Goal: Complete application form: Complete application form

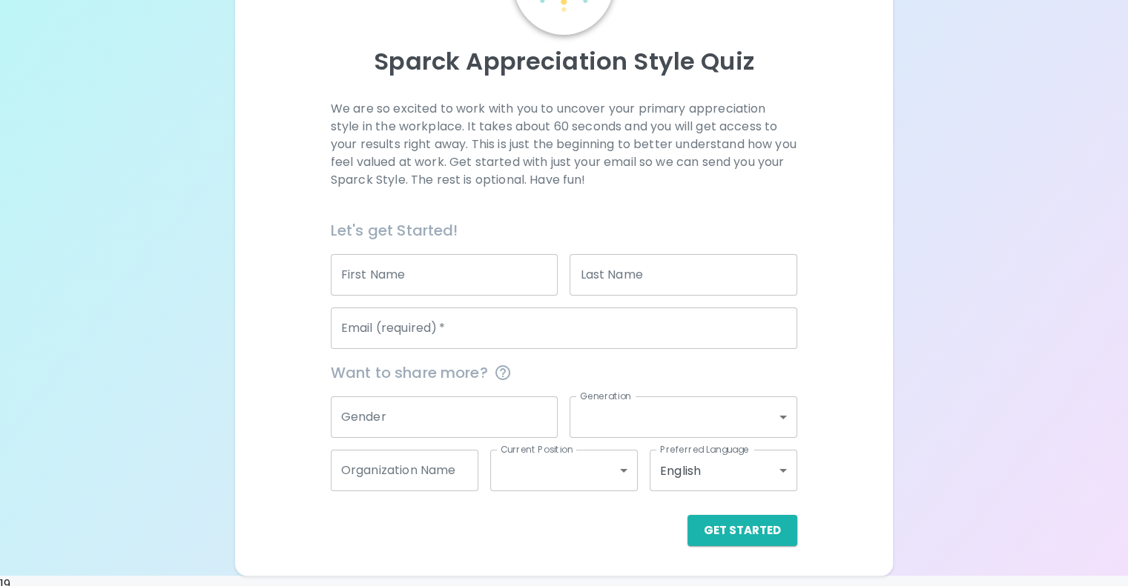
scroll to position [155, 0]
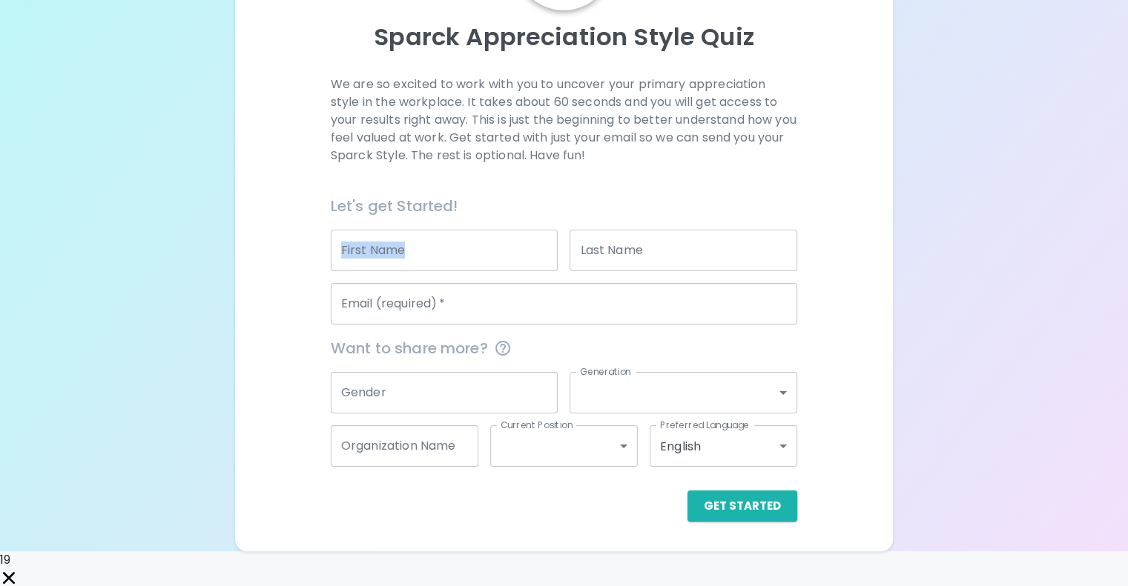
drag, startPoint x: 493, startPoint y: 262, endPoint x: 480, endPoint y: 288, distance: 28.8
click at [480, 271] on div "First Name First Name" at bounding box center [438, 244] width 239 height 53
click at [480, 271] on input "First Name" at bounding box center [445, 251] width 228 height 42
type input "[PERSON_NAME]"
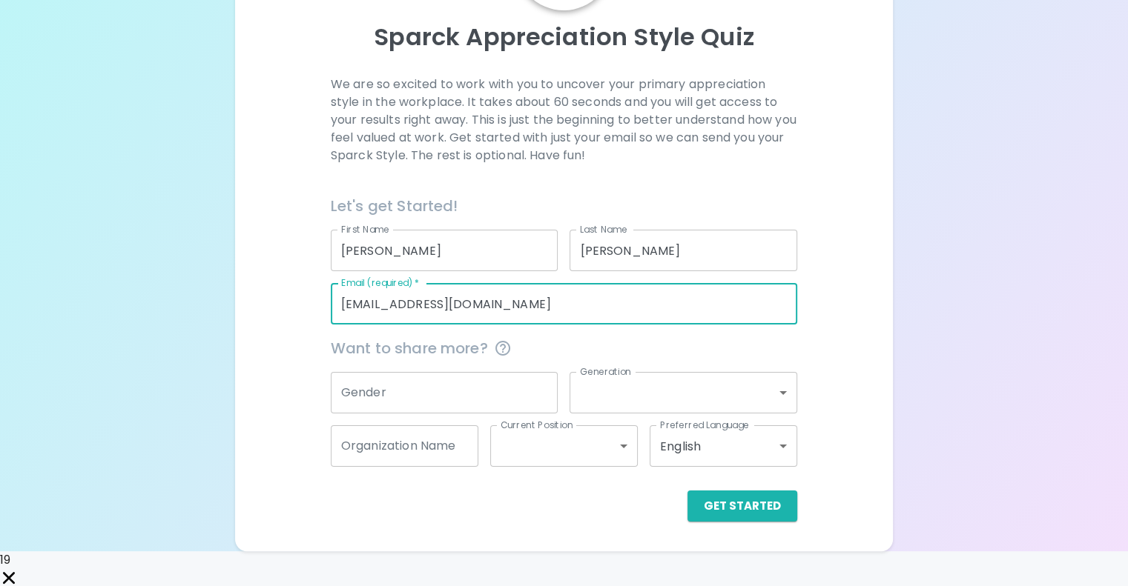
click at [563, 325] on input "[EMAIL_ADDRESS][DOMAIN_NAME]" at bounding box center [564, 304] width 466 height 42
type input "[PERSON_NAME][EMAIL_ADDRESS][PERSON_NAME][DOMAIN_NAME]"
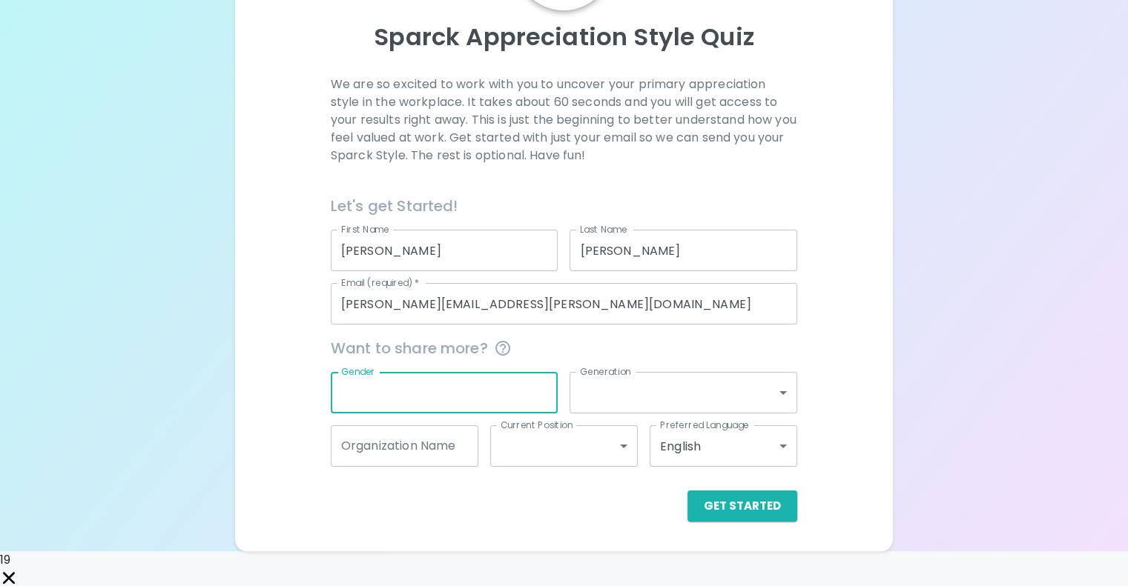
click at [454, 414] on input "Gender" at bounding box center [445, 393] width 228 height 42
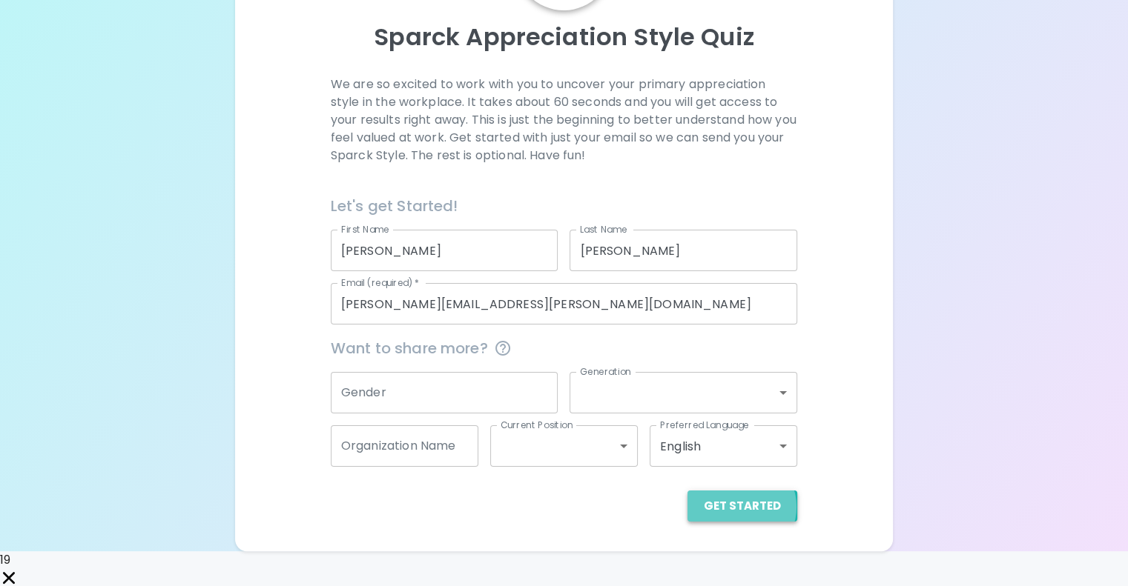
click at [687, 522] on button "Get Started" at bounding box center [742, 506] width 110 height 31
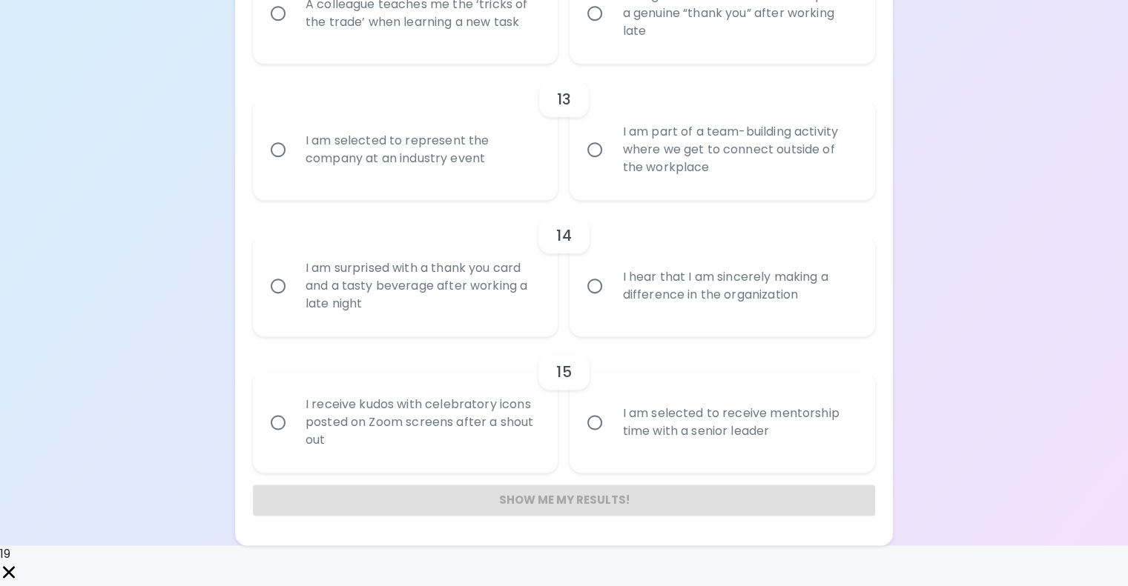
scroll to position [2255, 0]
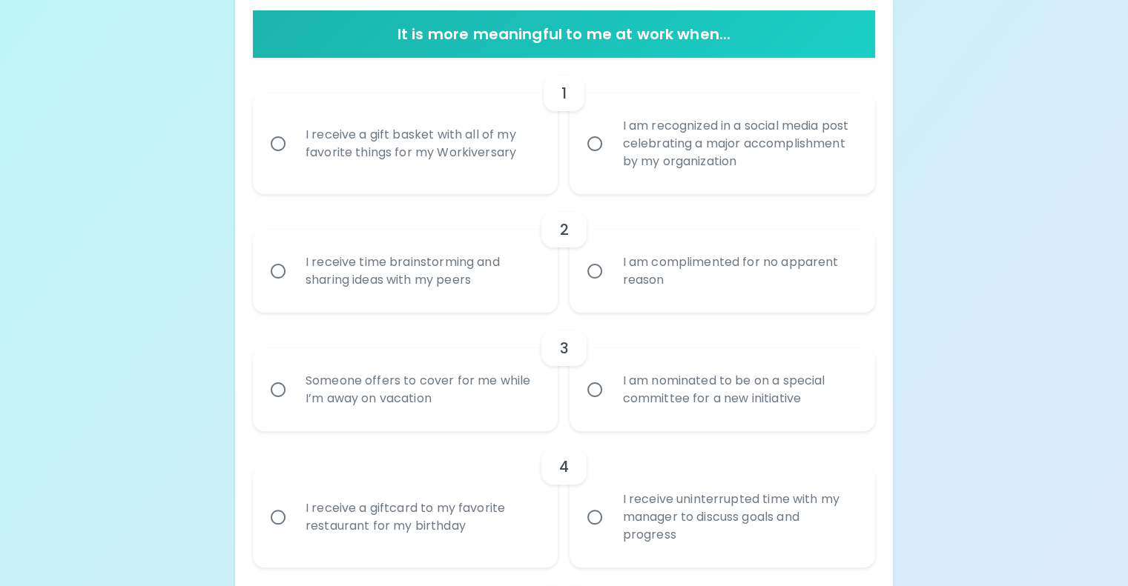
click at [436, 179] on div "I receive a gift basket with all of my favorite things for my Workiversary" at bounding box center [422, 143] width 257 height 71
click at [294, 159] on input "I receive a gift basket with all of my favorite things for my Workiversary" at bounding box center [277, 143] width 31 height 31
radio input "true"
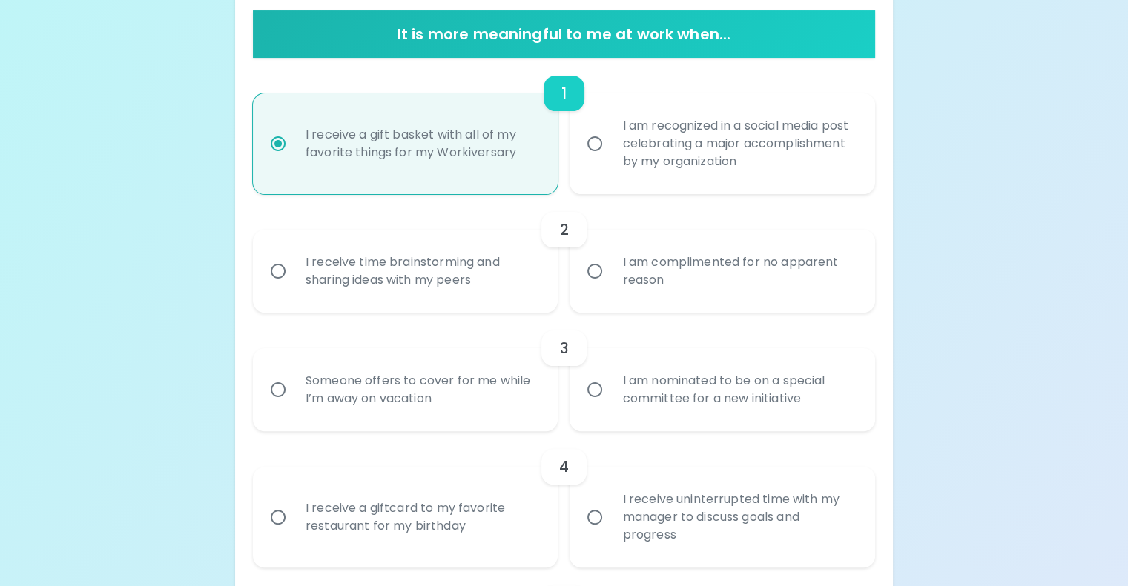
scroll to position [416, 0]
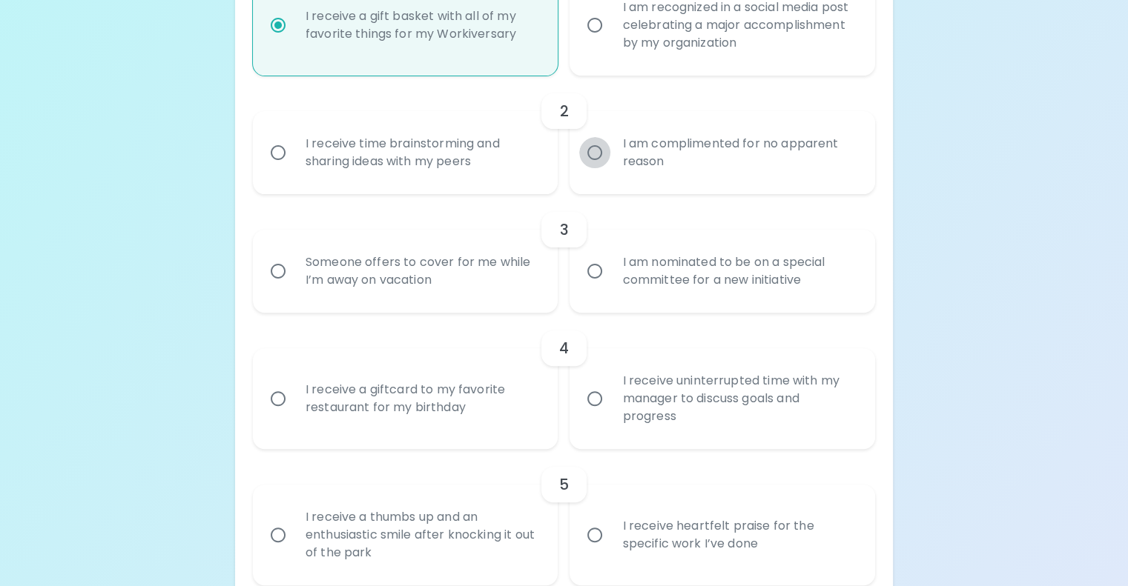
click at [607, 168] on input "I am complimented for no apparent reason" at bounding box center [594, 152] width 31 height 31
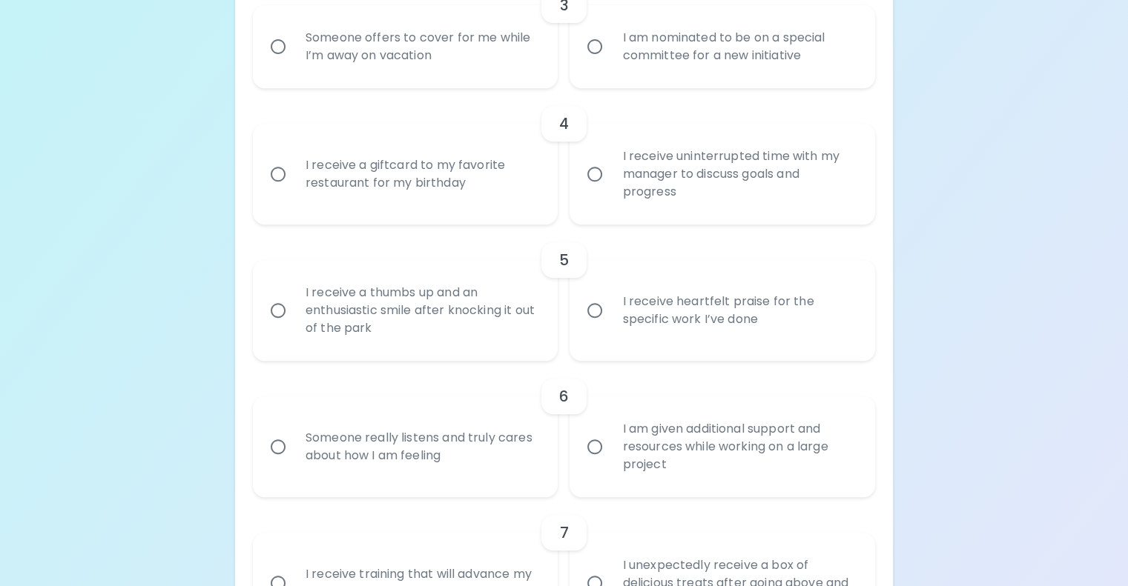
scroll to position [641, 0]
radio input "true"
click at [625, 82] on div "I am nominated to be on a special committee for a new initiative" at bounding box center [738, 45] width 257 height 71
click at [610, 62] on input "I am nominated to be on a special committee for a new initiative" at bounding box center [594, 45] width 31 height 31
radio input "false"
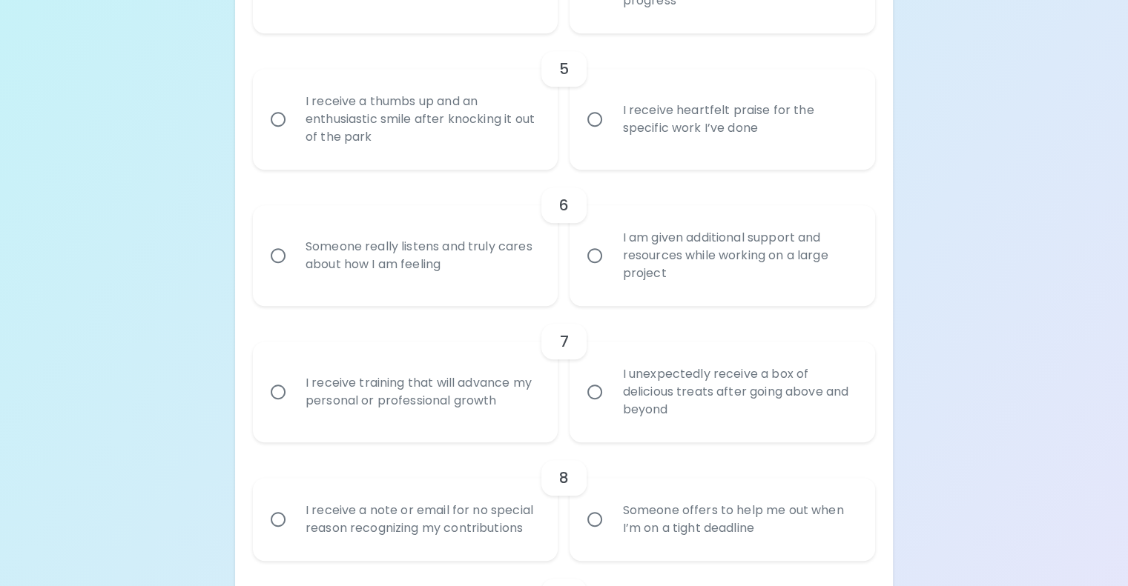
scroll to position [833, 0]
radio input "true"
radio input "false"
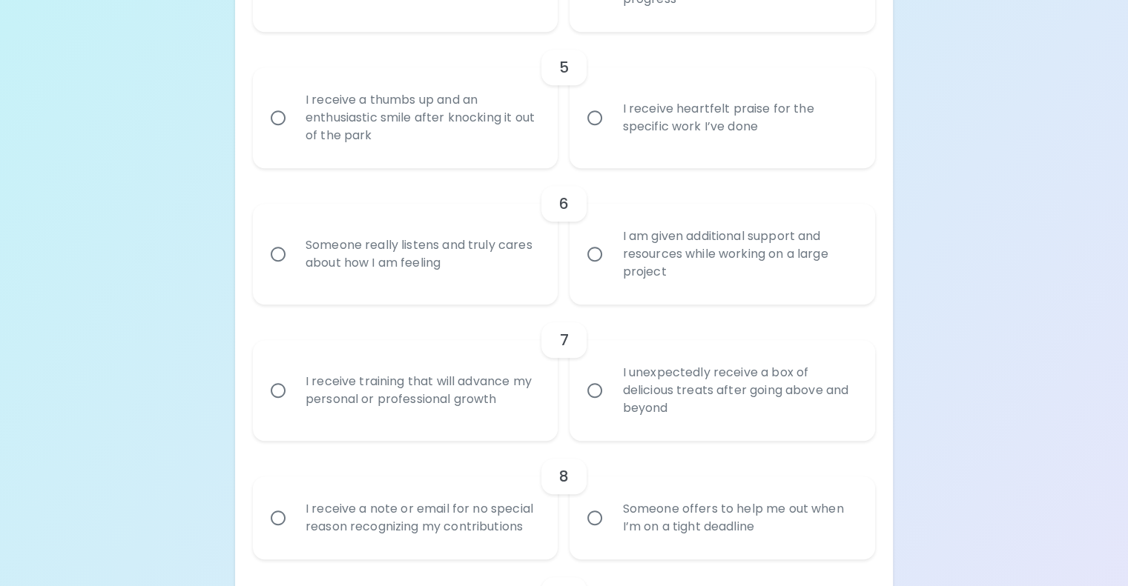
radio input "false"
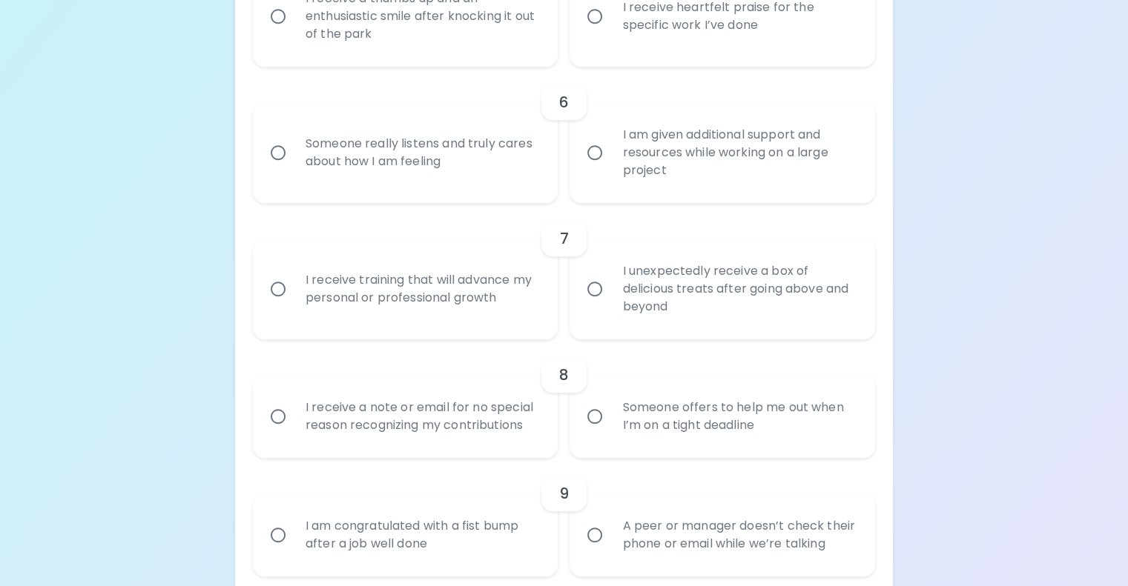
scroll to position [952, 0]
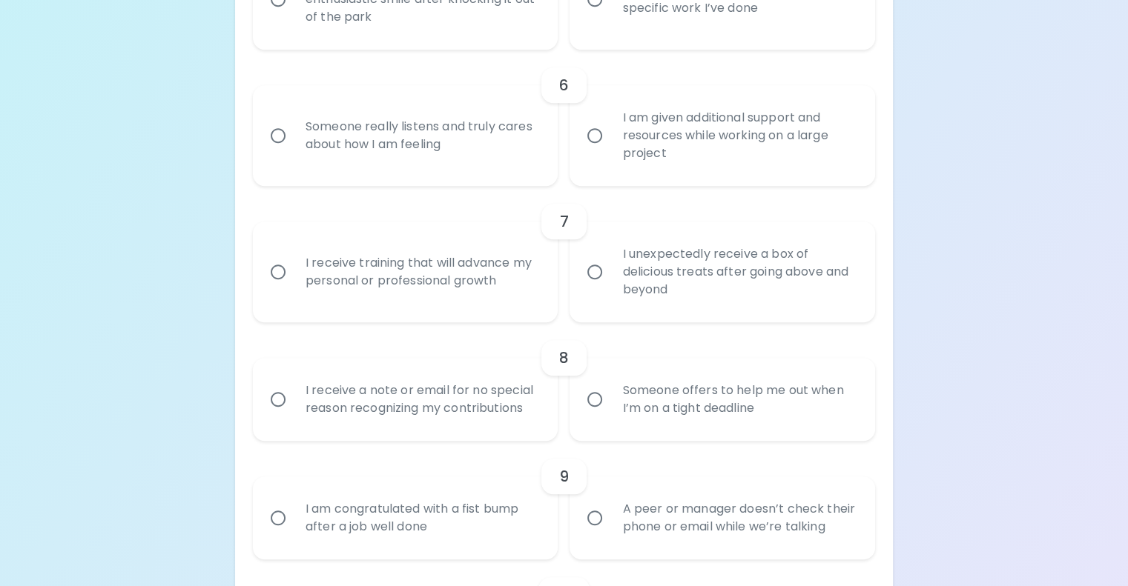
radio input "true"
radio input "false"
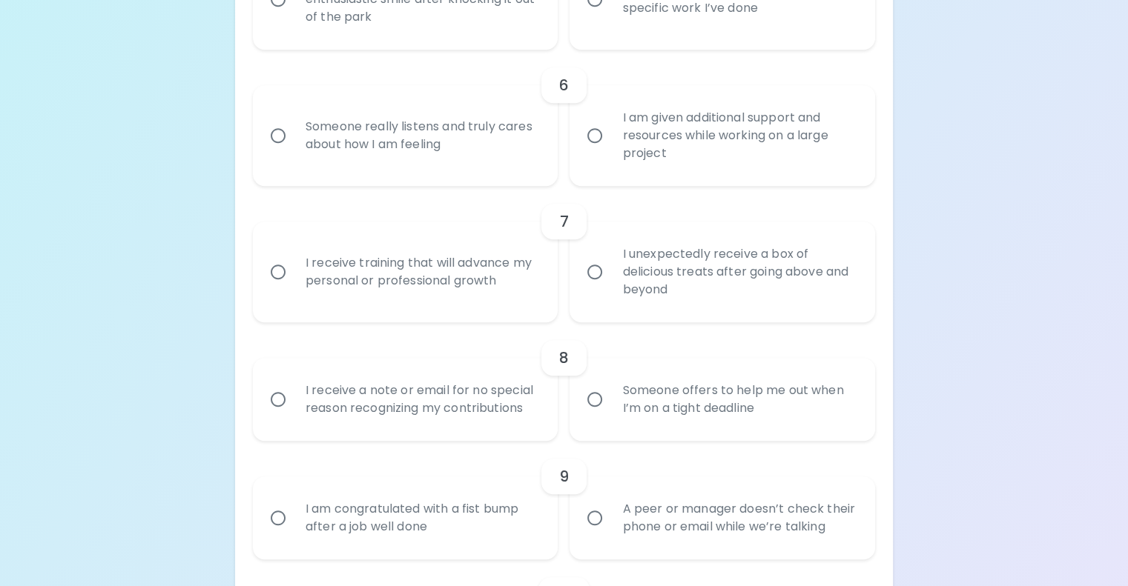
radio input "false"
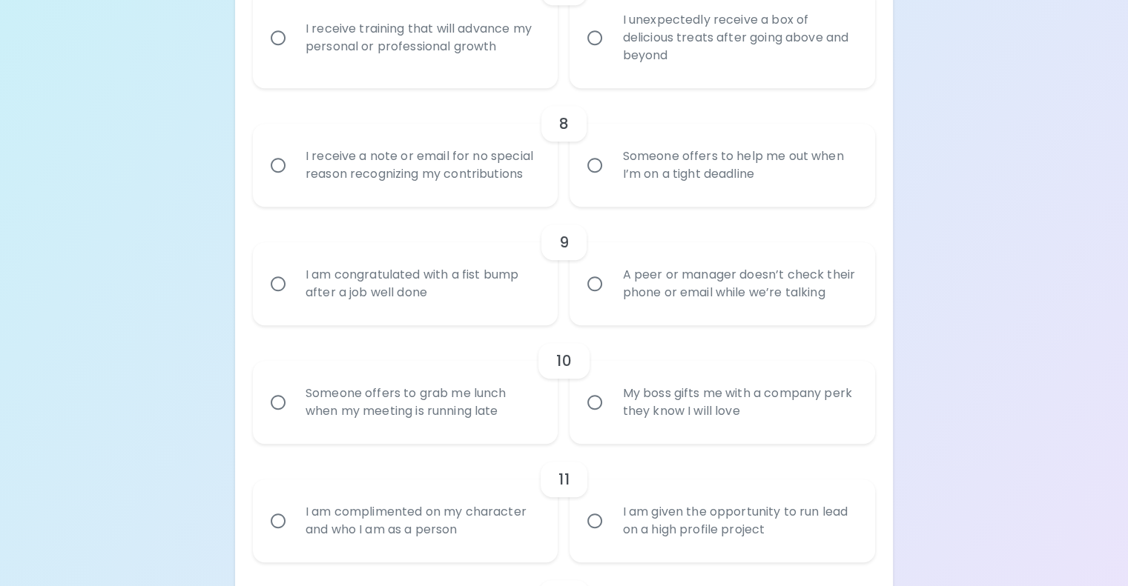
scroll to position [1188, 0]
radio input "true"
radio input "false"
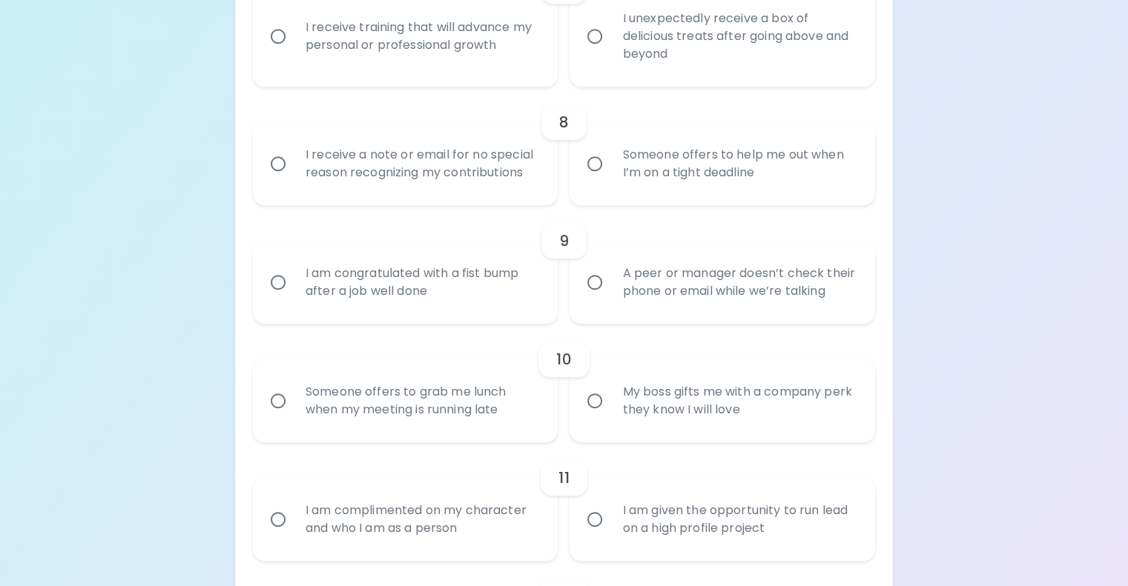
radio input "false"
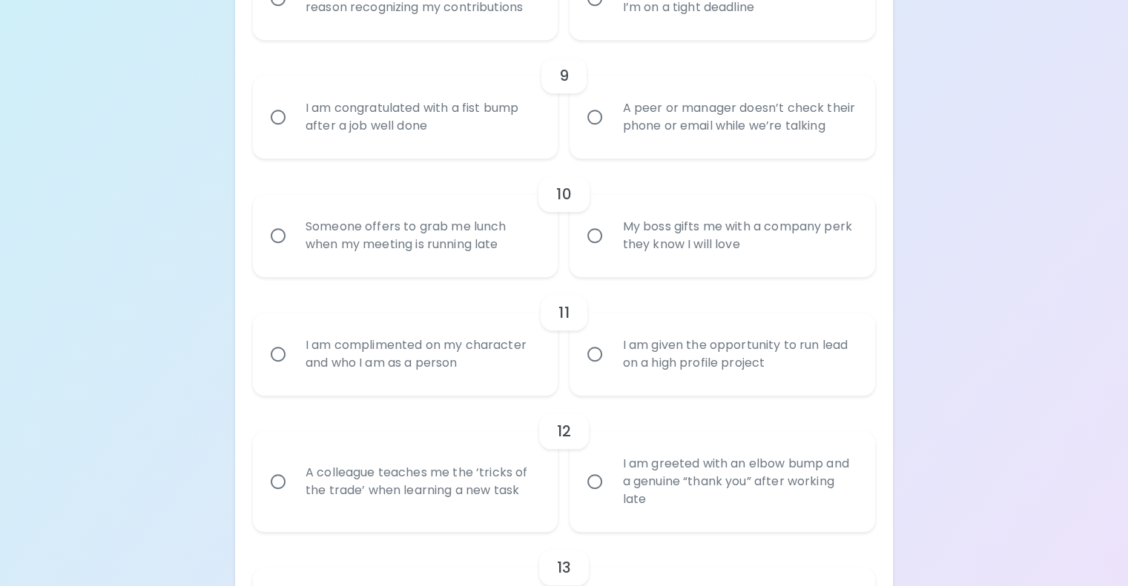
scroll to position [1354, 0]
radio input "true"
radio input "false"
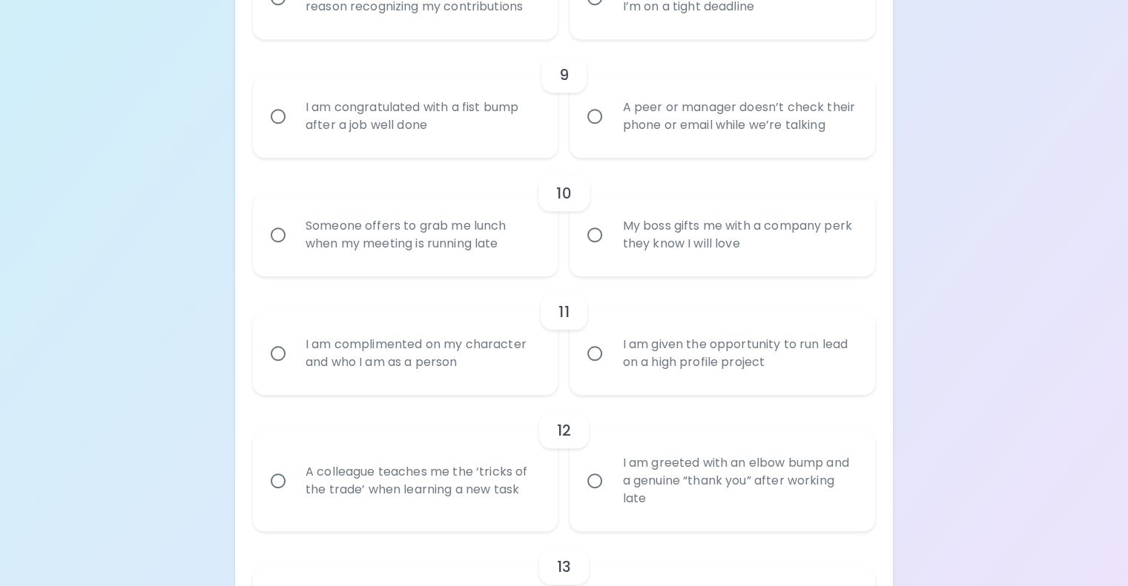
radio input "false"
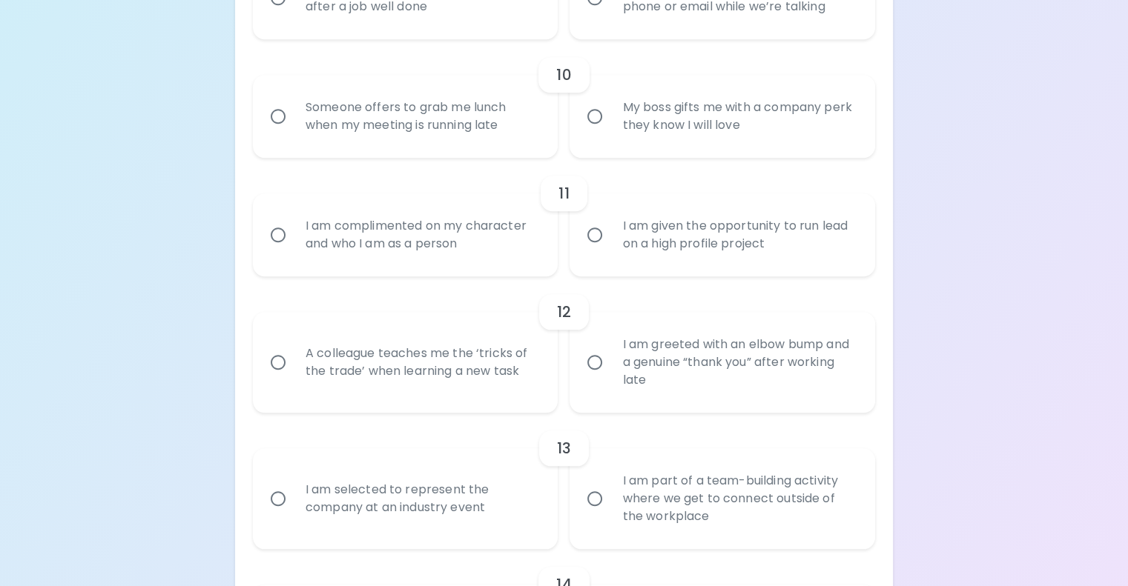
radio input "true"
radio input "false"
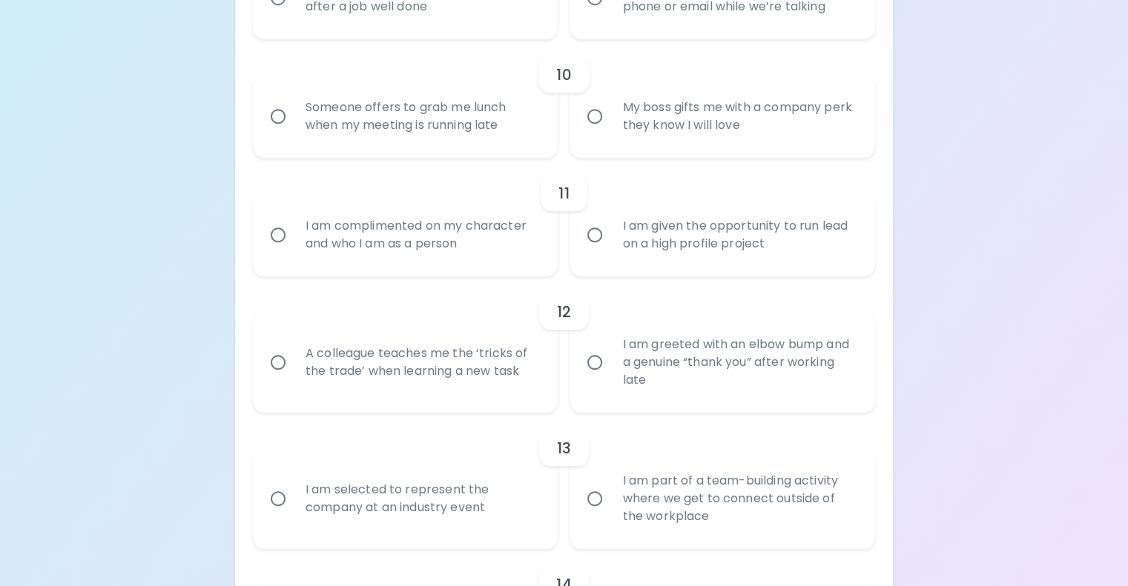
radio input "false"
radio input "true"
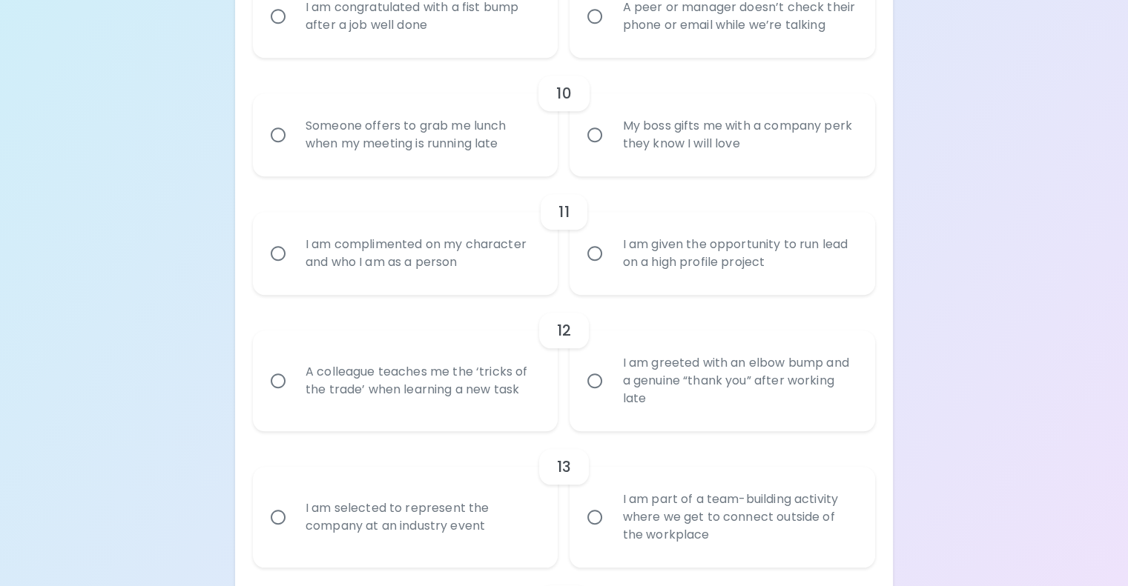
scroll to position [1455, 0]
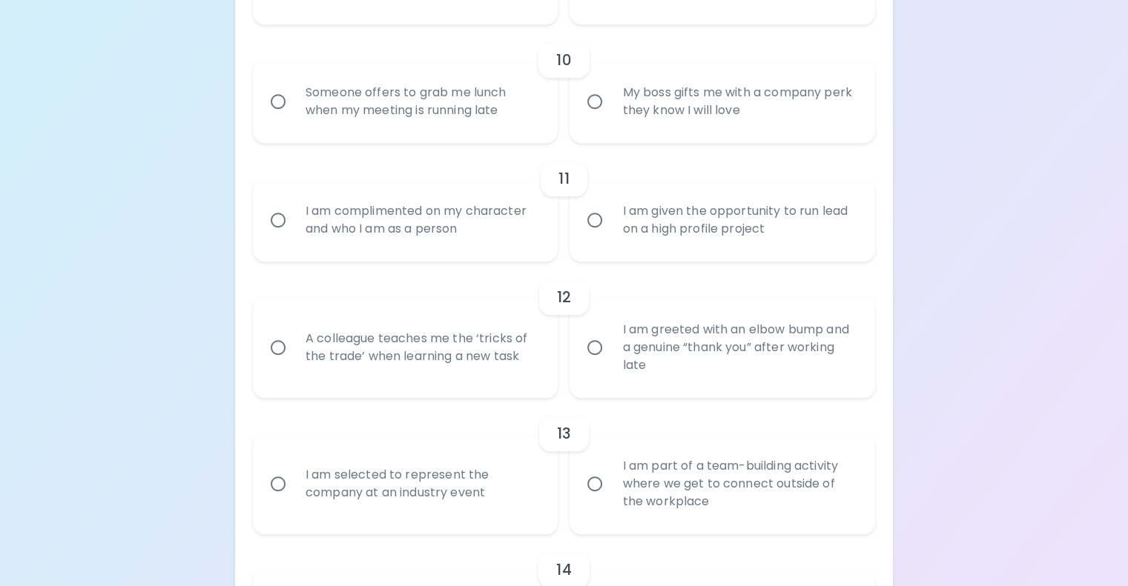
radio input "true"
radio input "false"
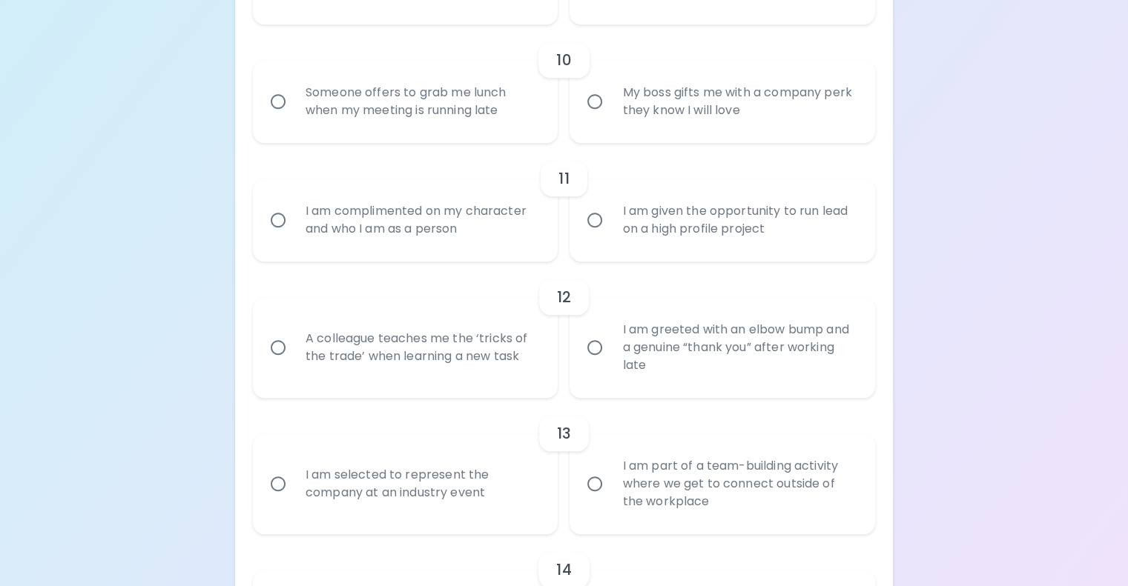
radio input "false"
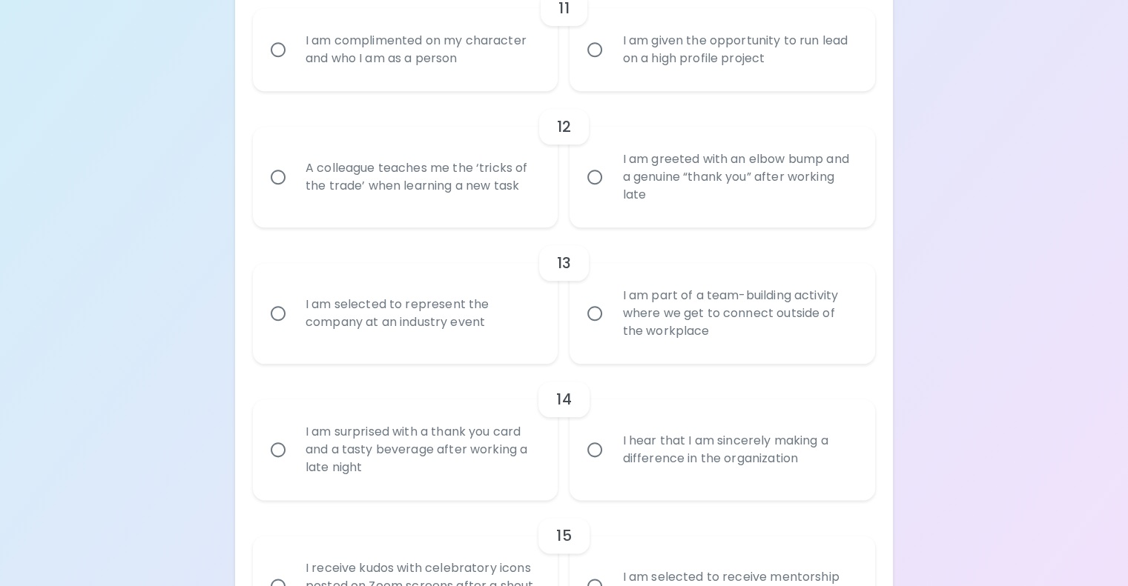
scroll to position [1657, 0]
radio input "true"
radio input "false"
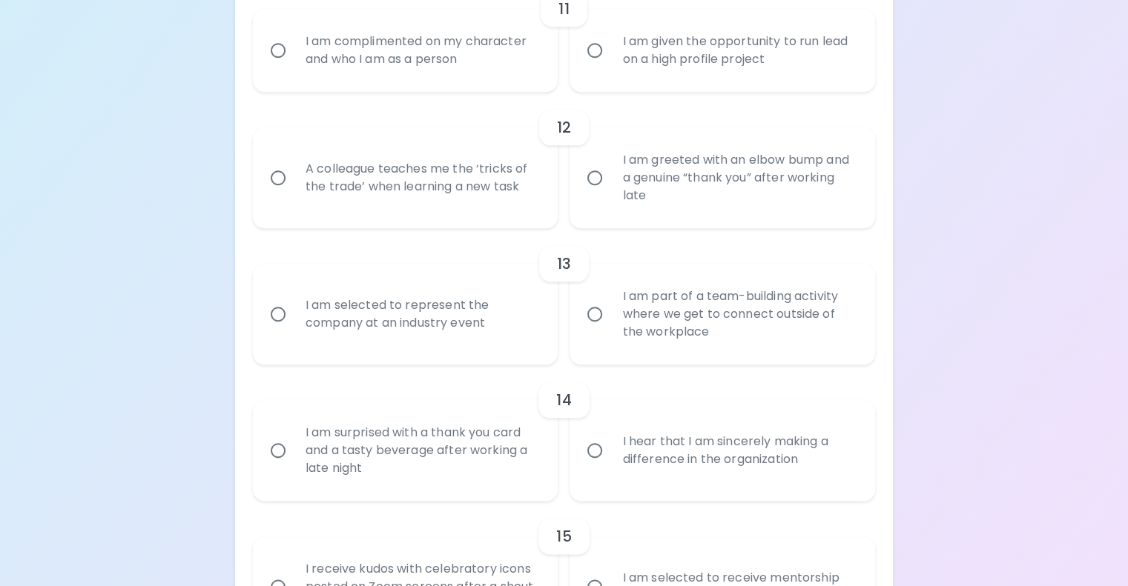
radio input "false"
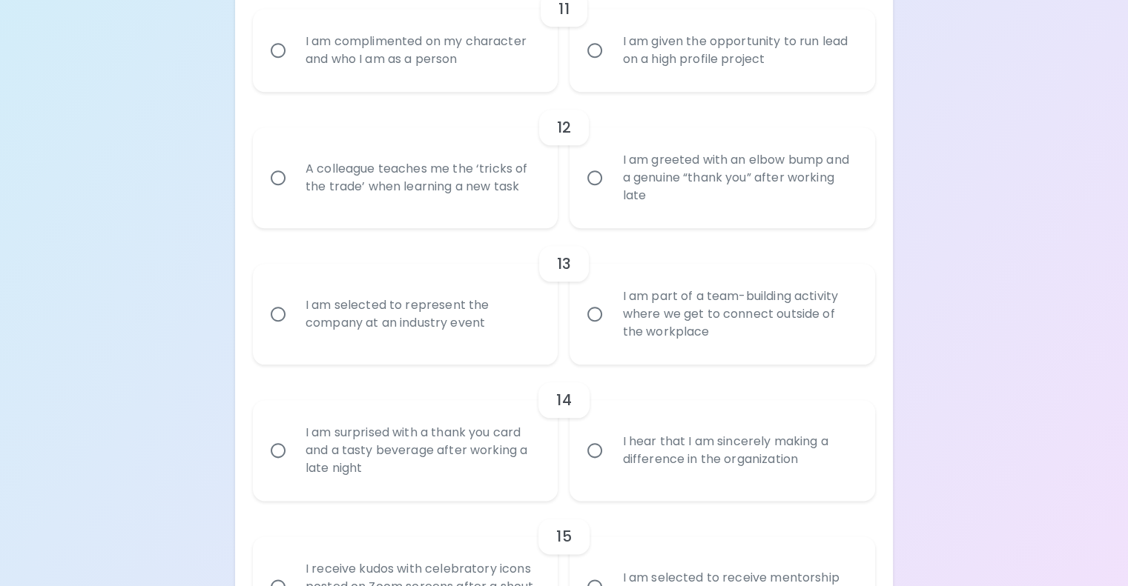
radio input "false"
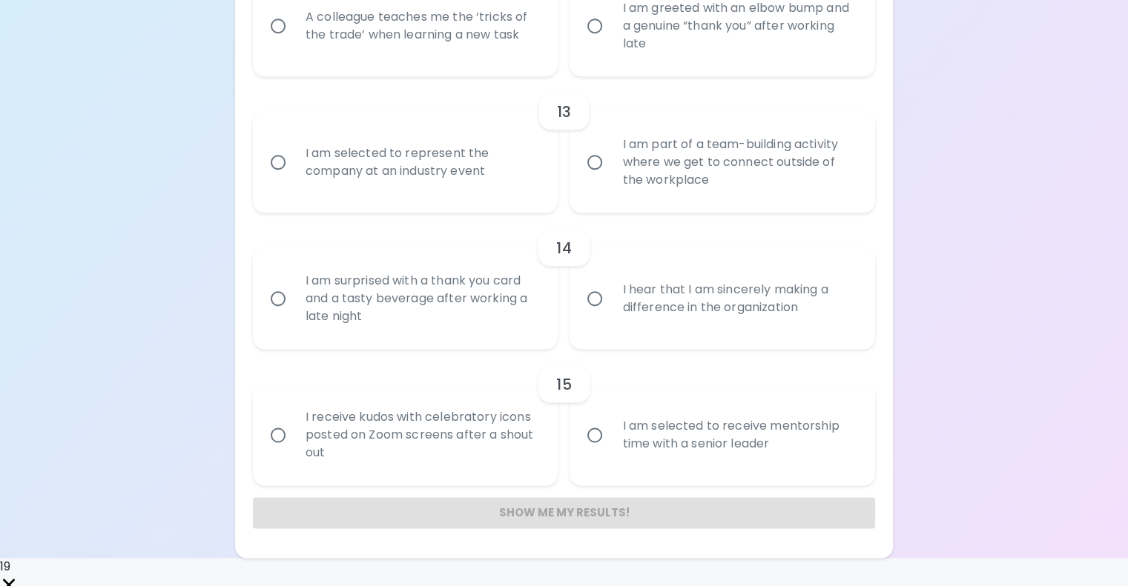
scroll to position [1810, 0]
radio input "true"
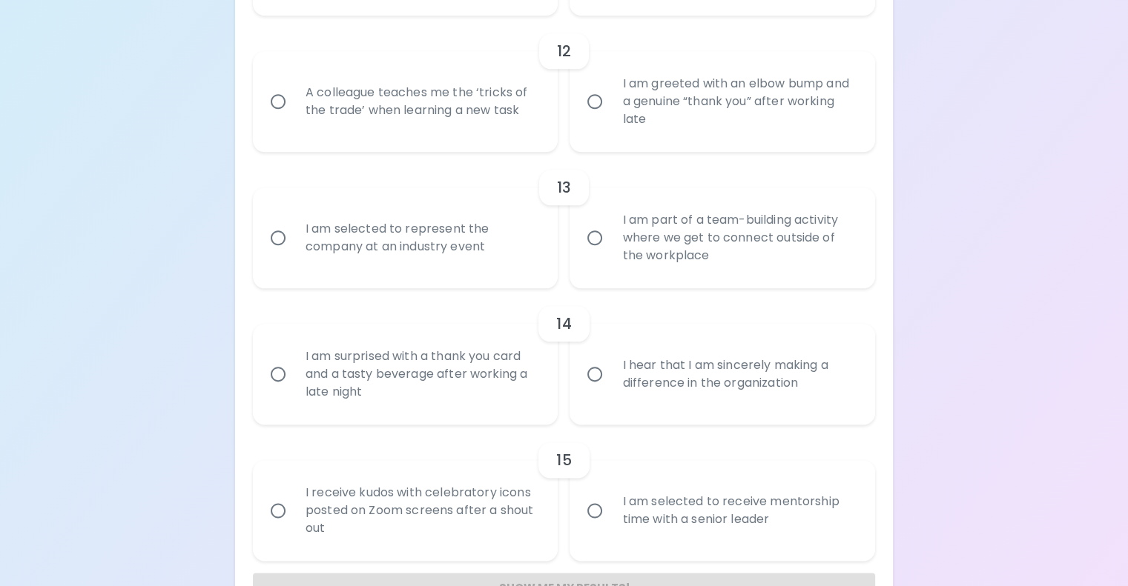
scroll to position [1747, 0]
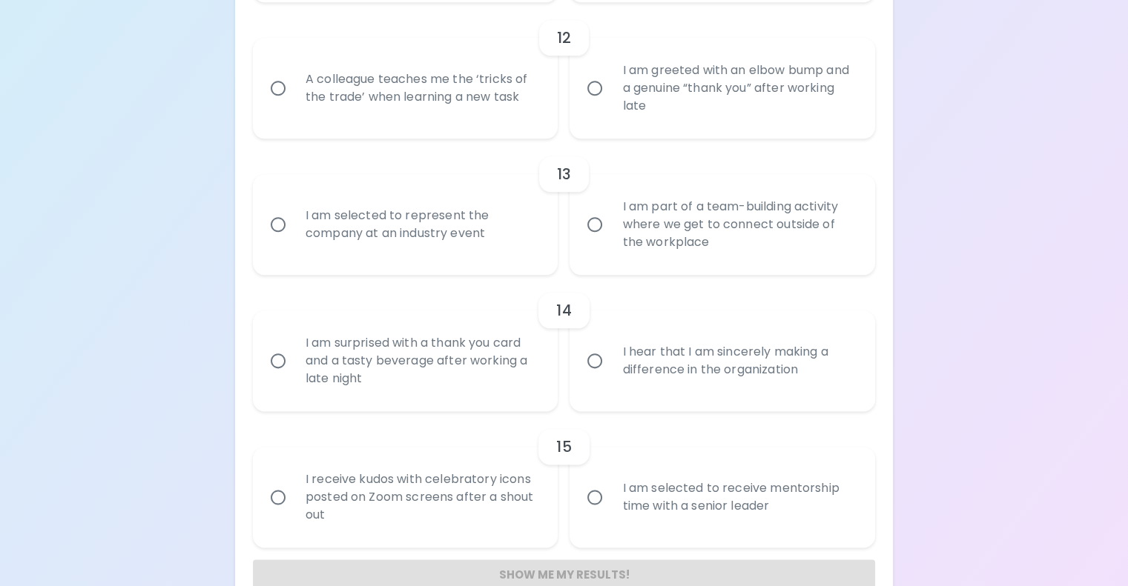
radio input "false"
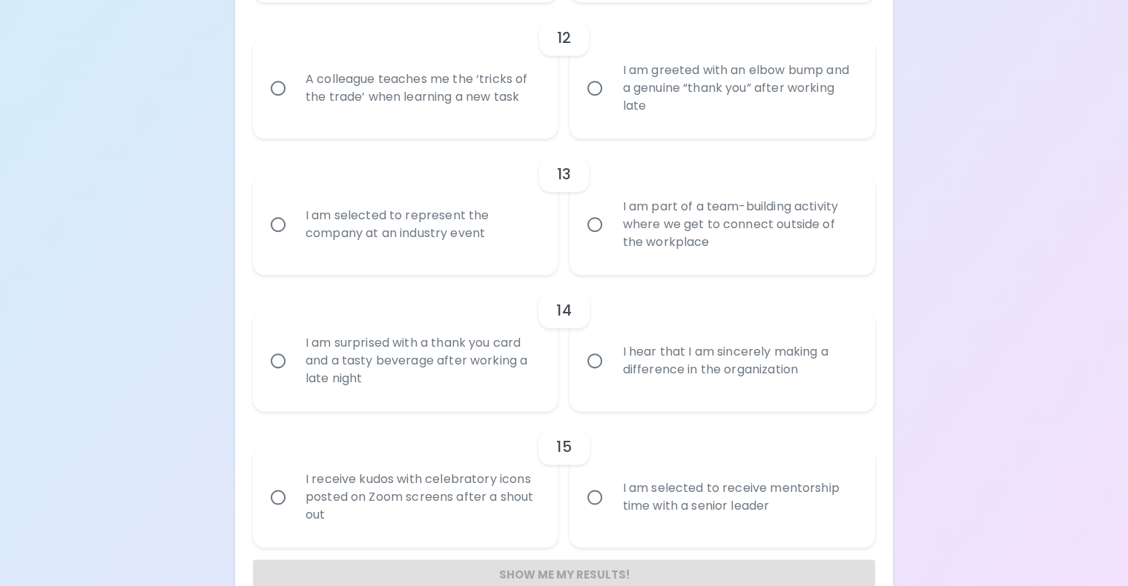
radio input "false"
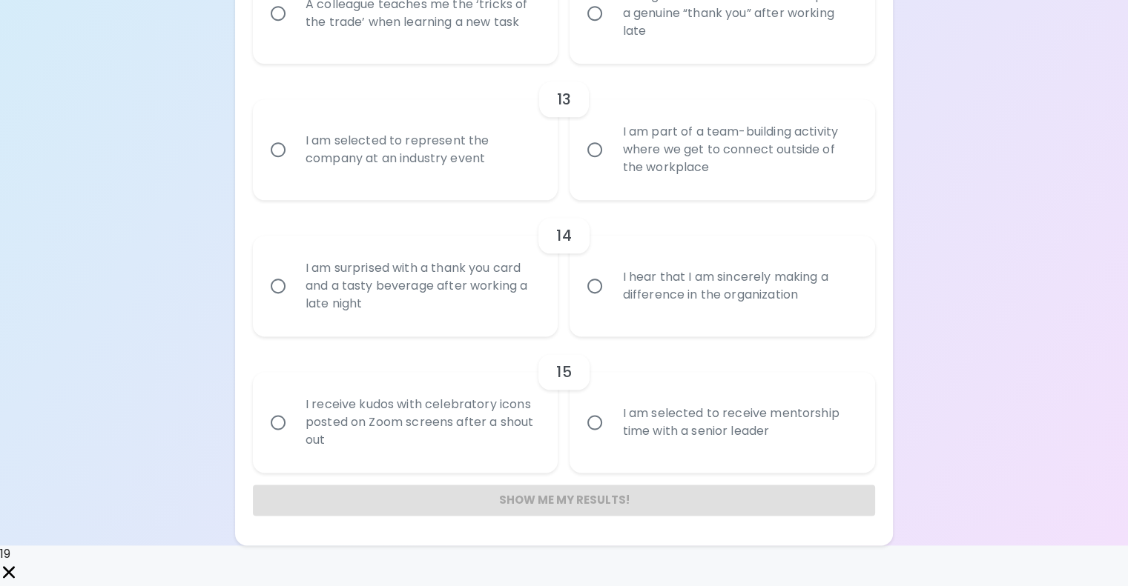
scroll to position [1925, 0]
radio input "true"
radio input "false"
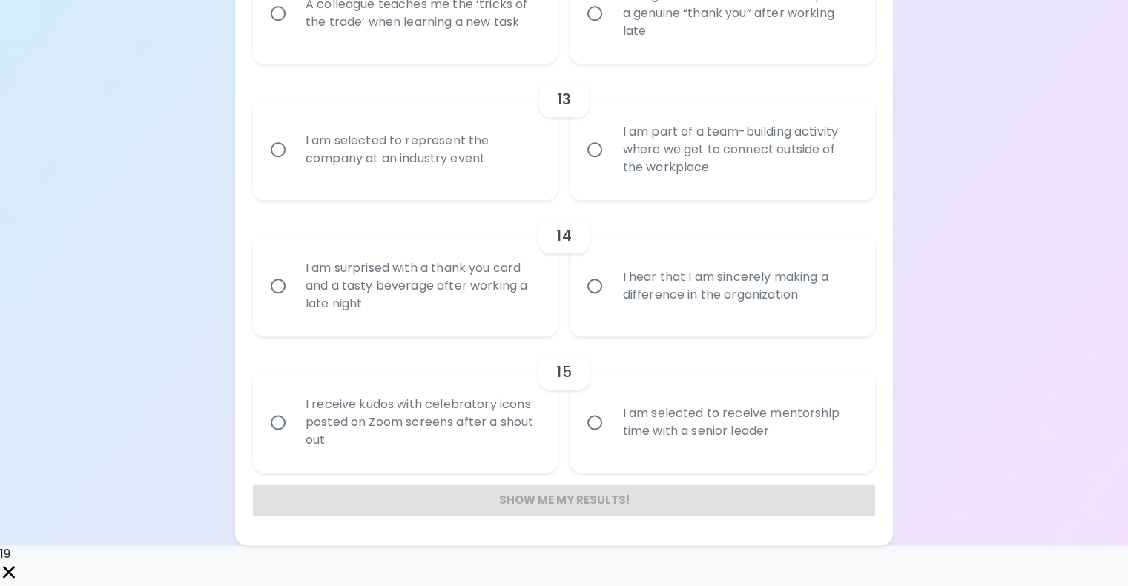
radio input "false"
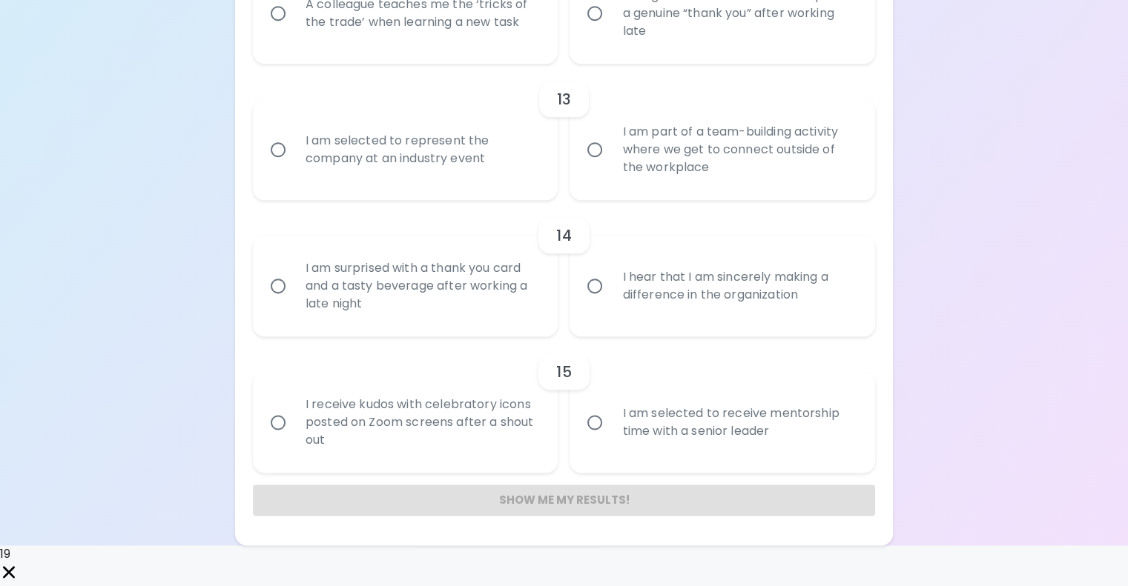
radio input "false"
radio input "true"
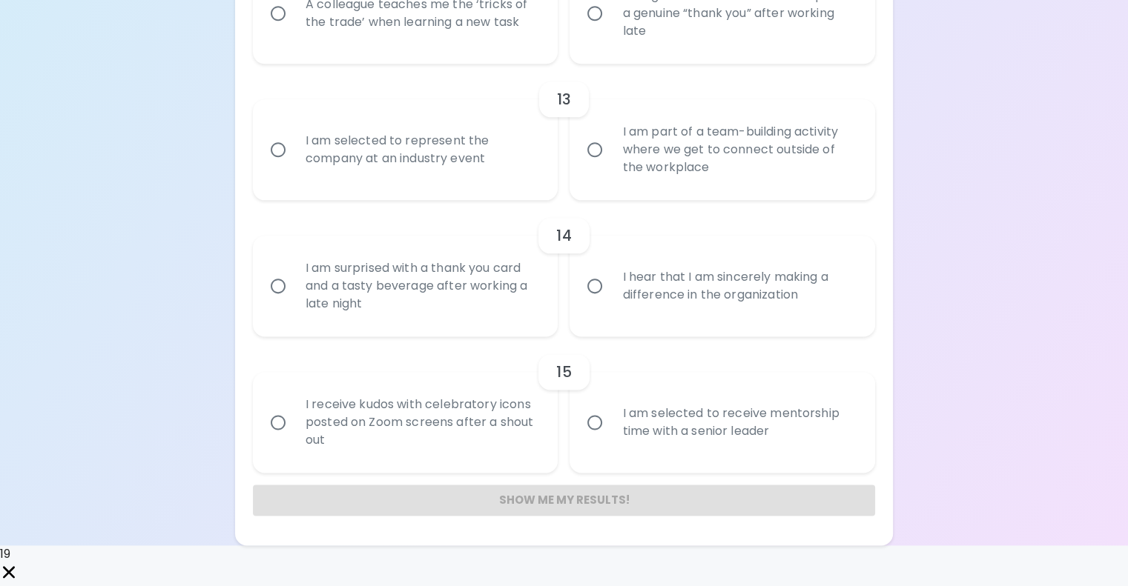
click at [499, 49] on div "A colleague teaches me the ‘tricks of the trade’ when learning a new task" at bounding box center [422, 13] width 257 height 71
click at [294, 29] on input "A colleague teaches me the ‘tricks of the trade’ when learning a new task" at bounding box center [277, 13] width 31 height 31
radio input "false"
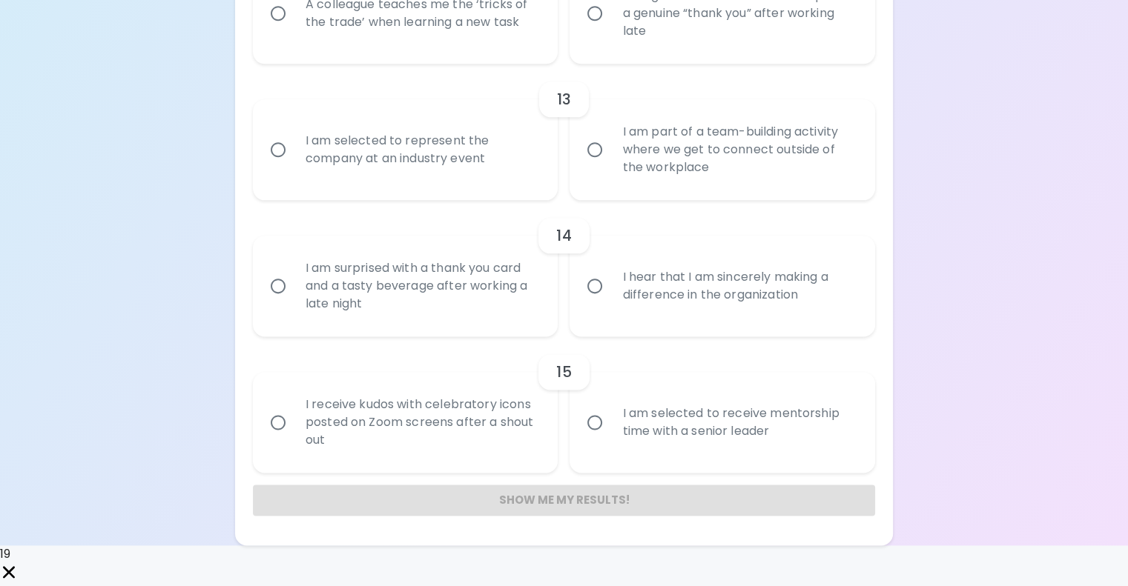
radio input "false"
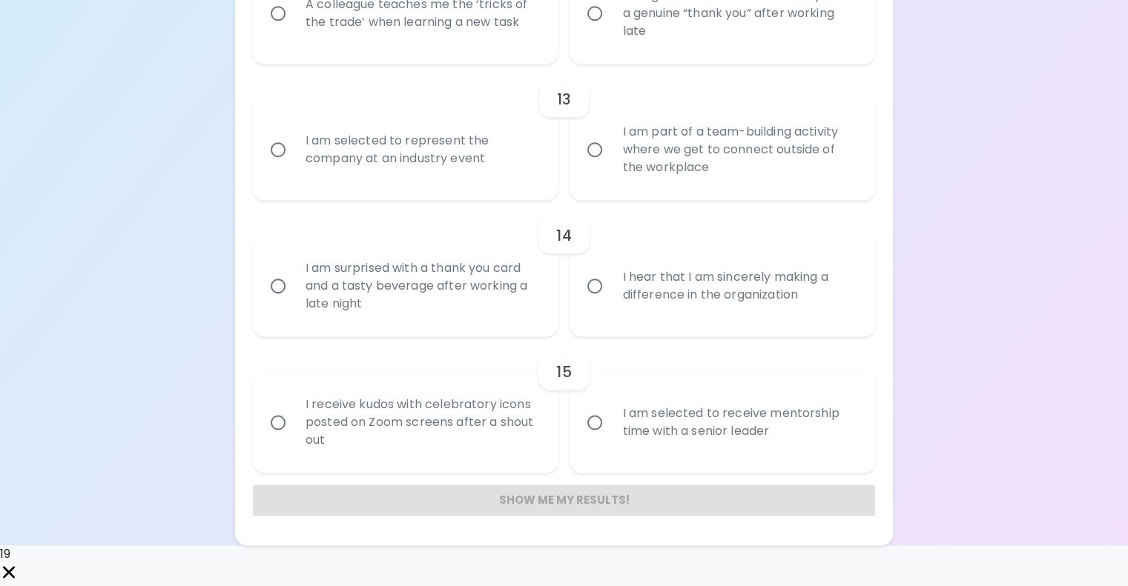
radio input "false"
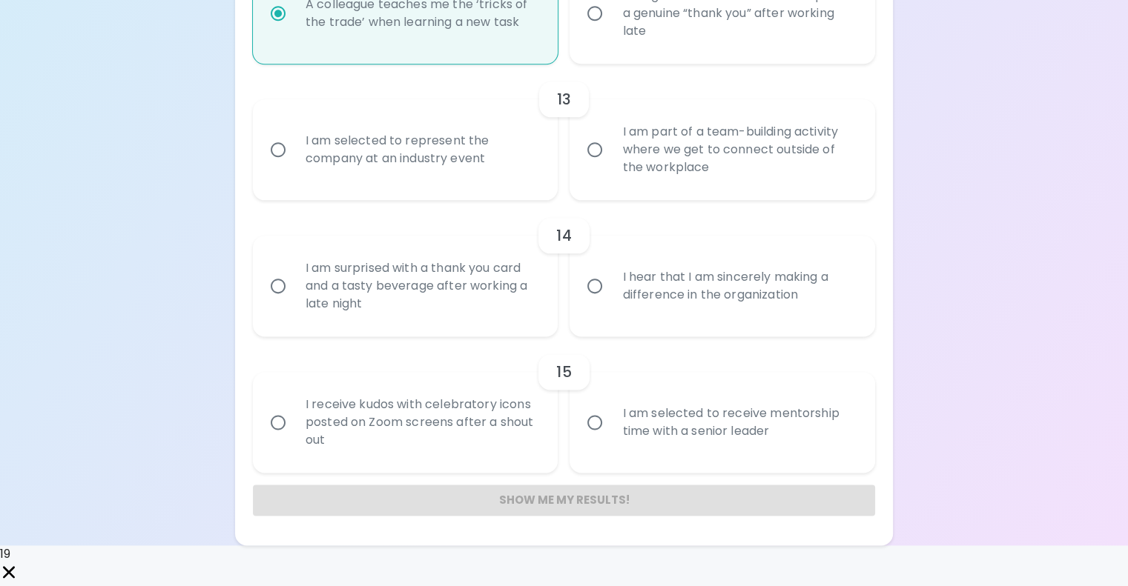
scroll to position [2229, 0]
radio input "true"
click at [502, 148] on div "I am selected to represent the company at an industry event" at bounding box center [422, 149] width 257 height 71
click at [294, 148] on input "I am selected to represent the company at an industry event" at bounding box center [277, 149] width 31 height 31
radio input "false"
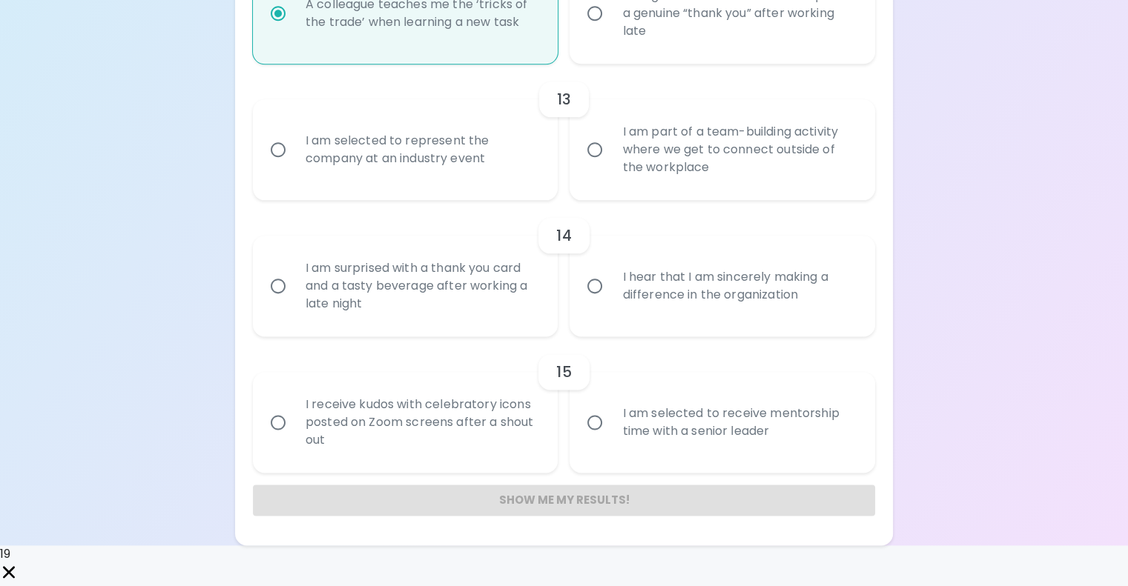
radio input "false"
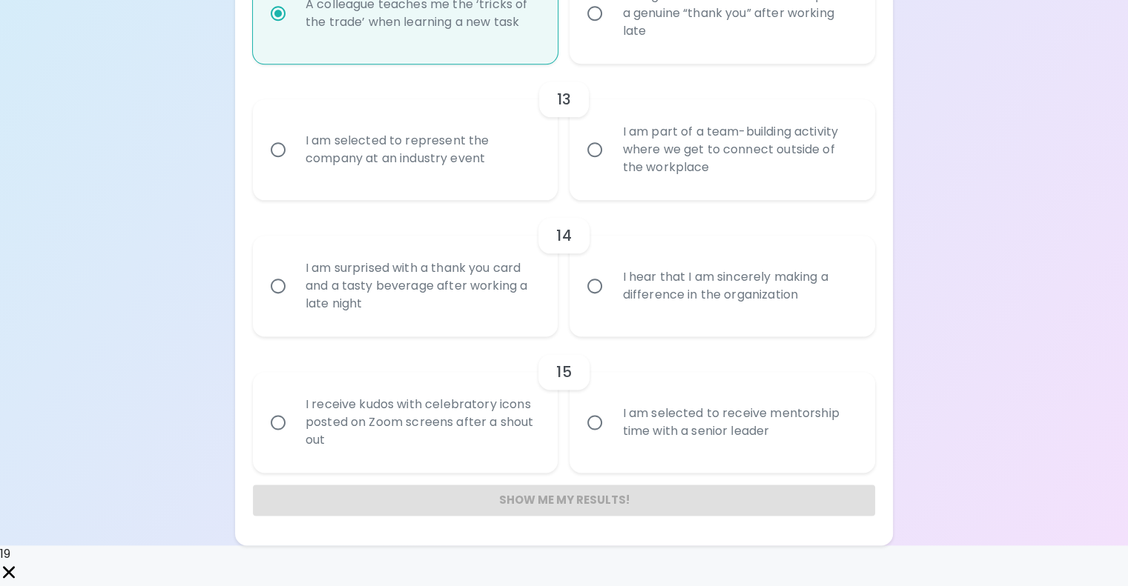
radio input "false"
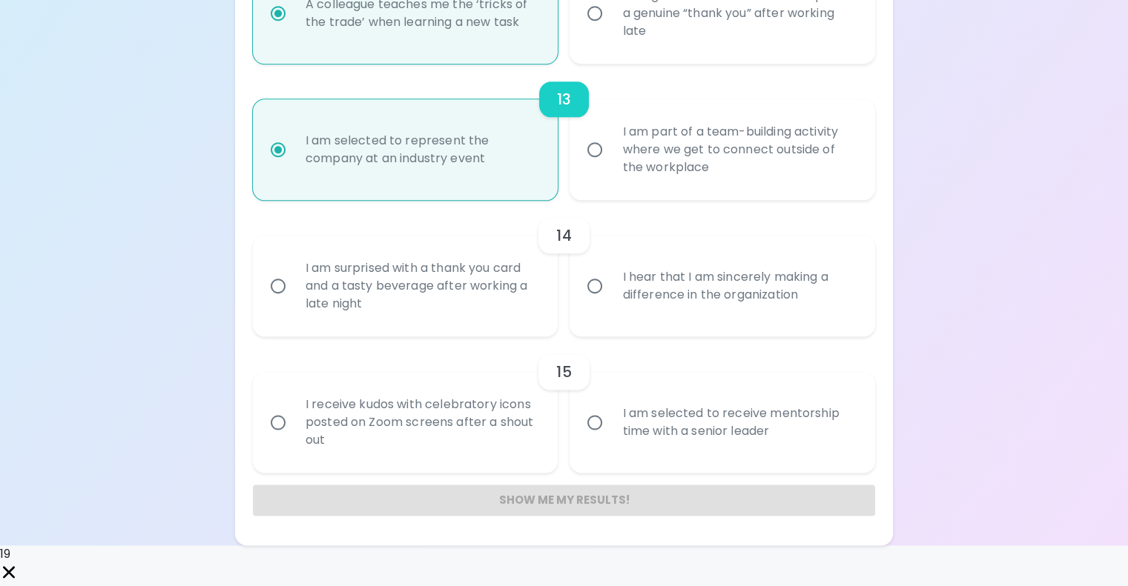
scroll to position [2255, 0]
radio input "true"
click at [523, 294] on div "I am surprised with a thank you card and a tasty beverage after working a late …" at bounding box center [422, 286] width 257 height 89
click at [294, 294] on input "I am surprised with a thank you card and a tasty beverage after working a late …" at bounding box center [277, 286] width 31 height 31
radio input "false"
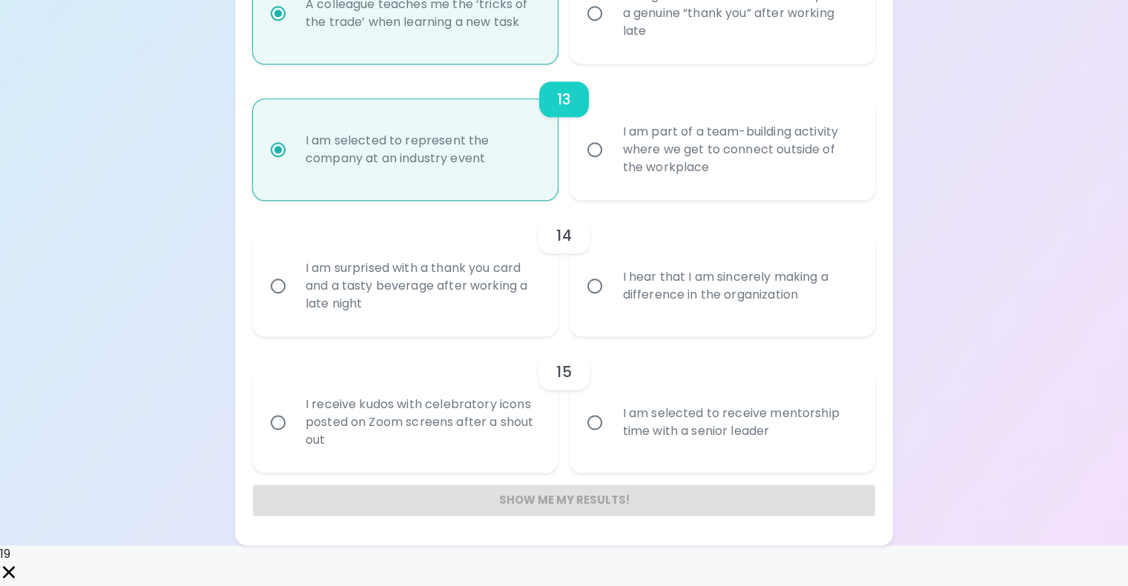
radio input "false"
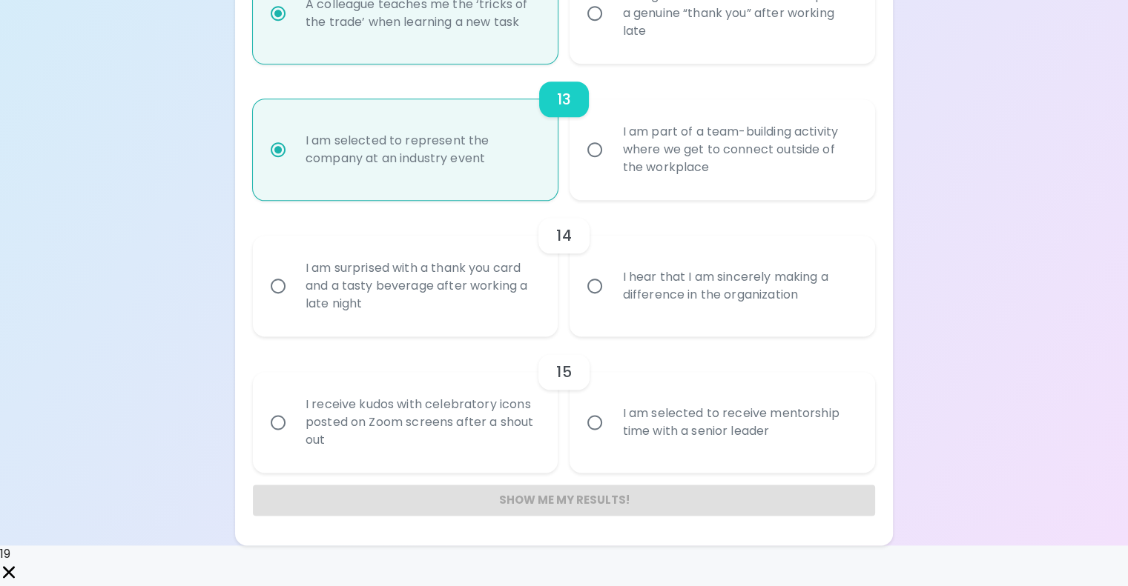
radio input "false"
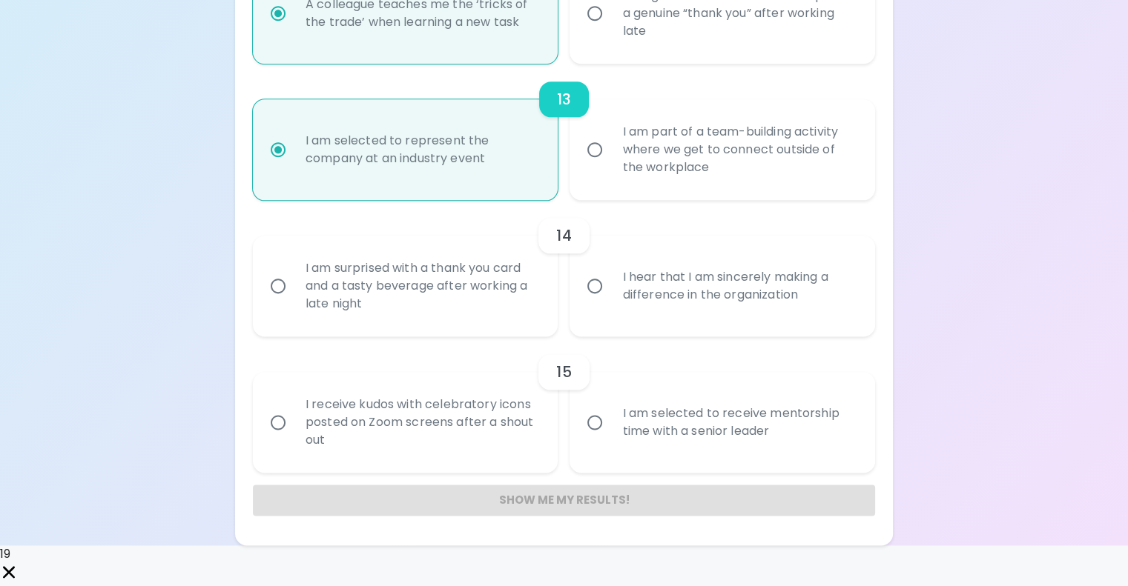
radio input "false"
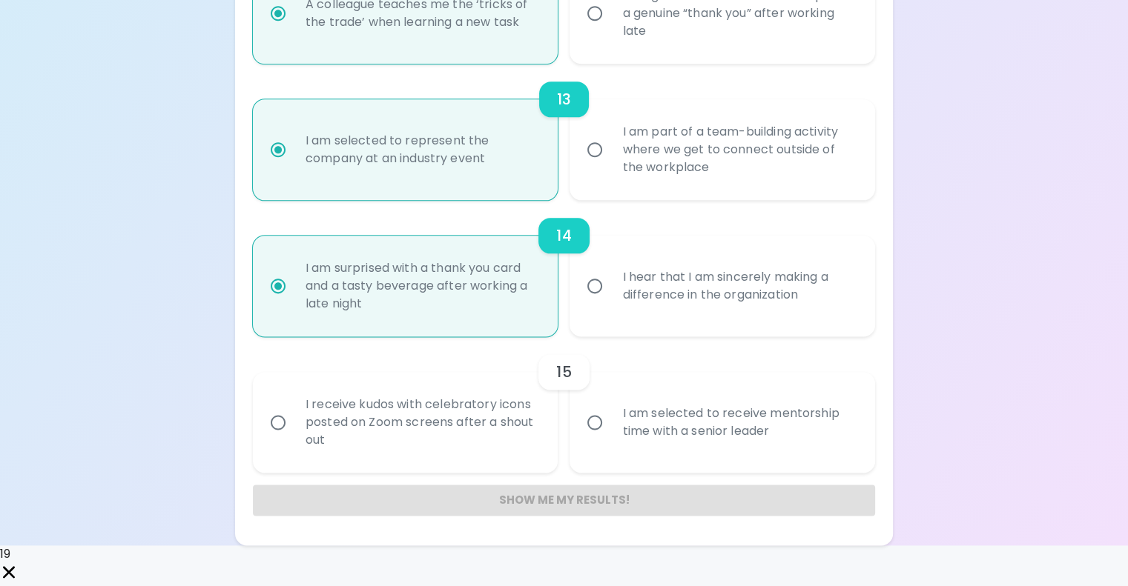
radio input "true"
click at [630, 454] on div "I am selected to receive mentorship time with a senior leader" at bounding box center [738, 422] width 257 height 71
click at [610, 438] on input "I am selected to receive mentorship time with a senior leader" at bounding box center [594, 422] width 31 height 31
radio input "false"
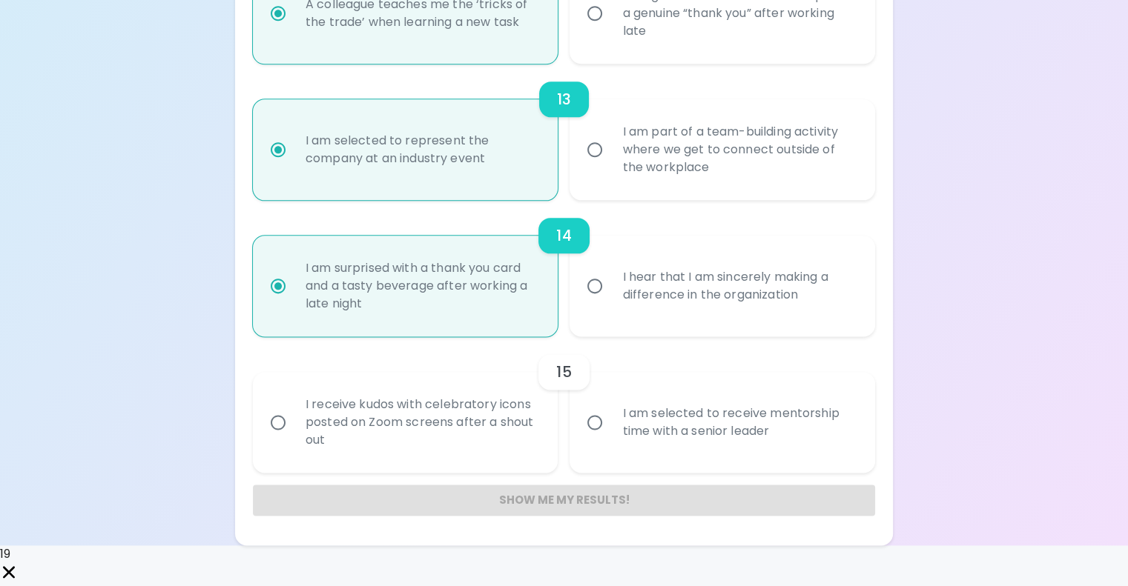
radio input "false"
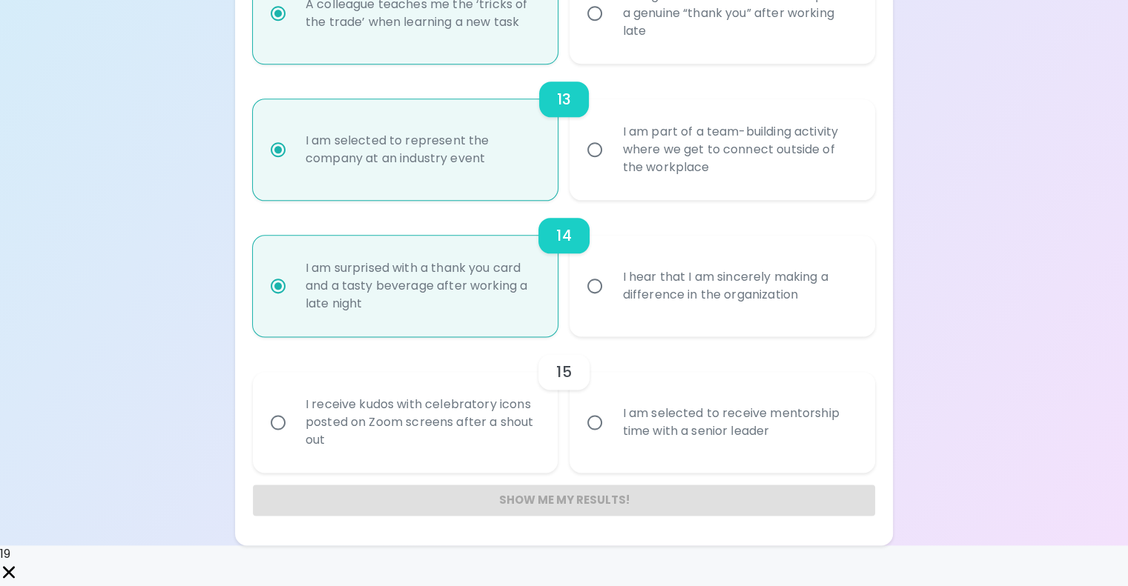
radio input "false"
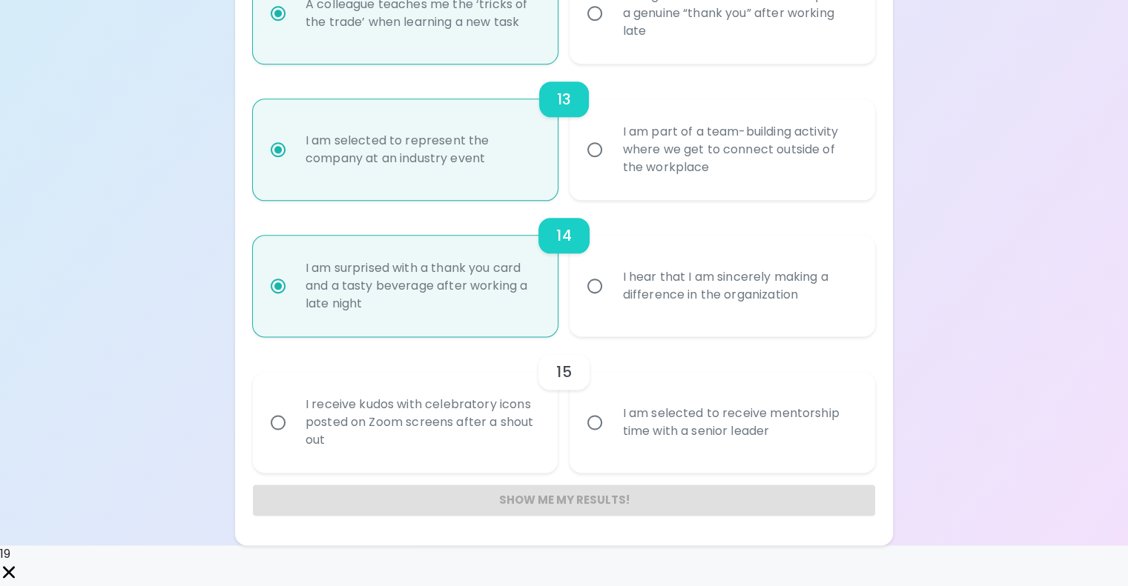
radio input "false"
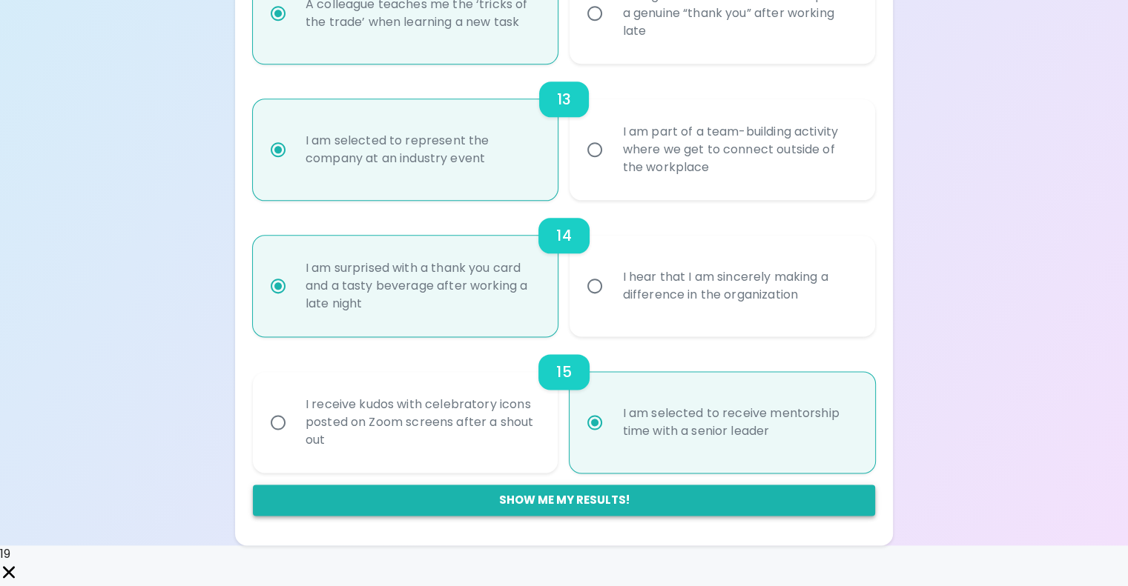
radio input "true"
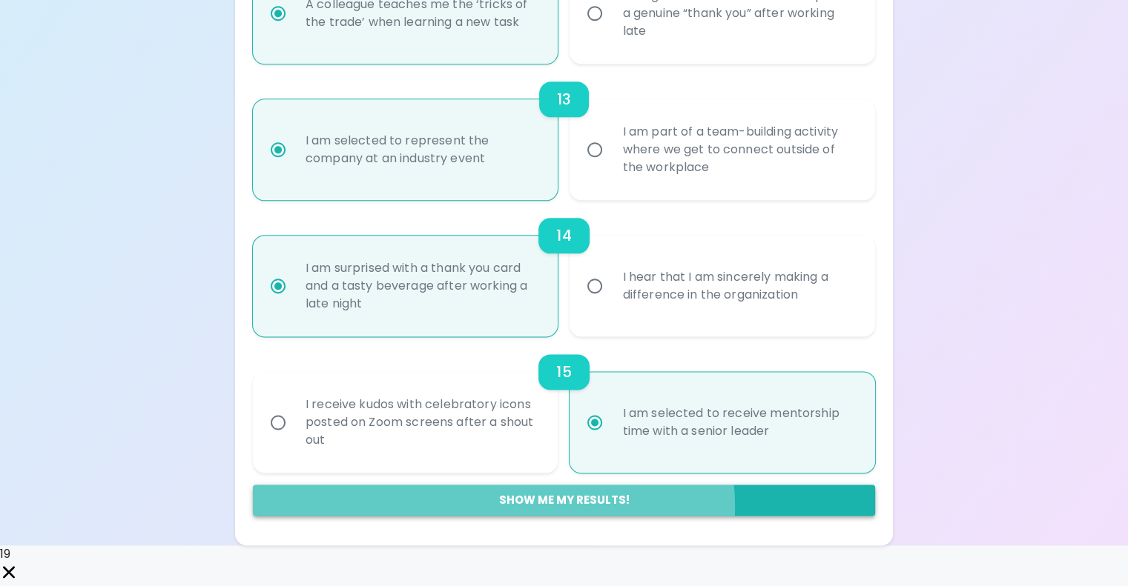
click at [587, 516] on button "Show me my results!" at bounding box center [564, 500] width 622 height 31
radio input "false"
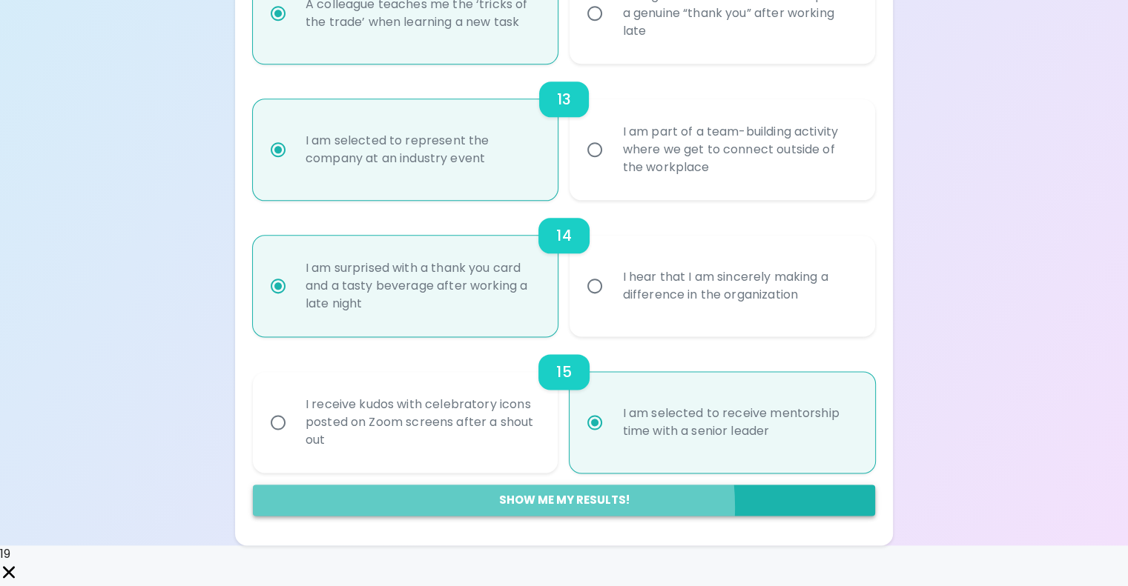
radio input "false"
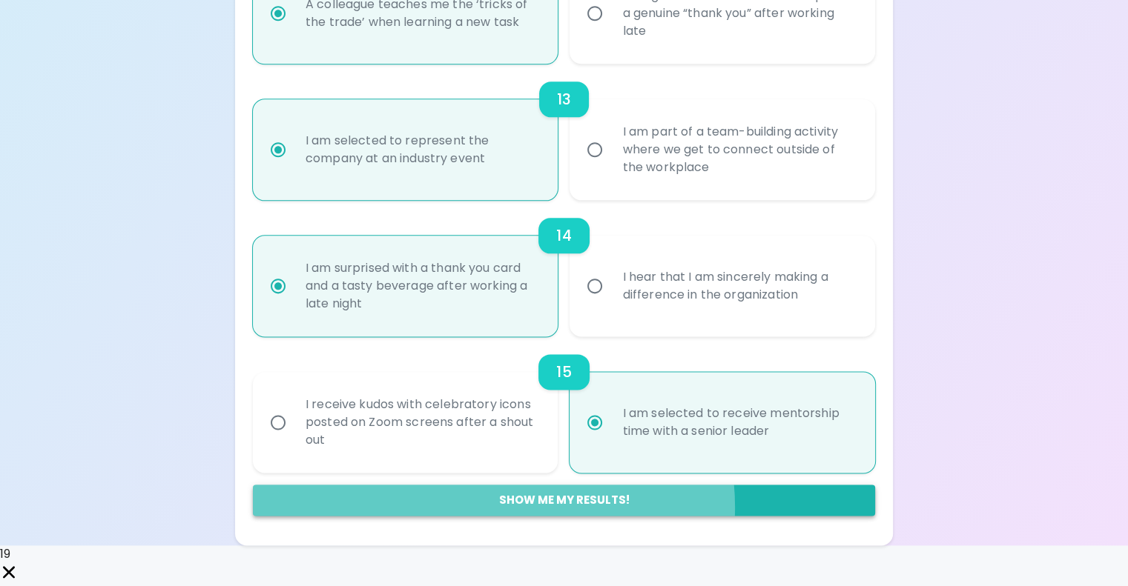
radio input "false"
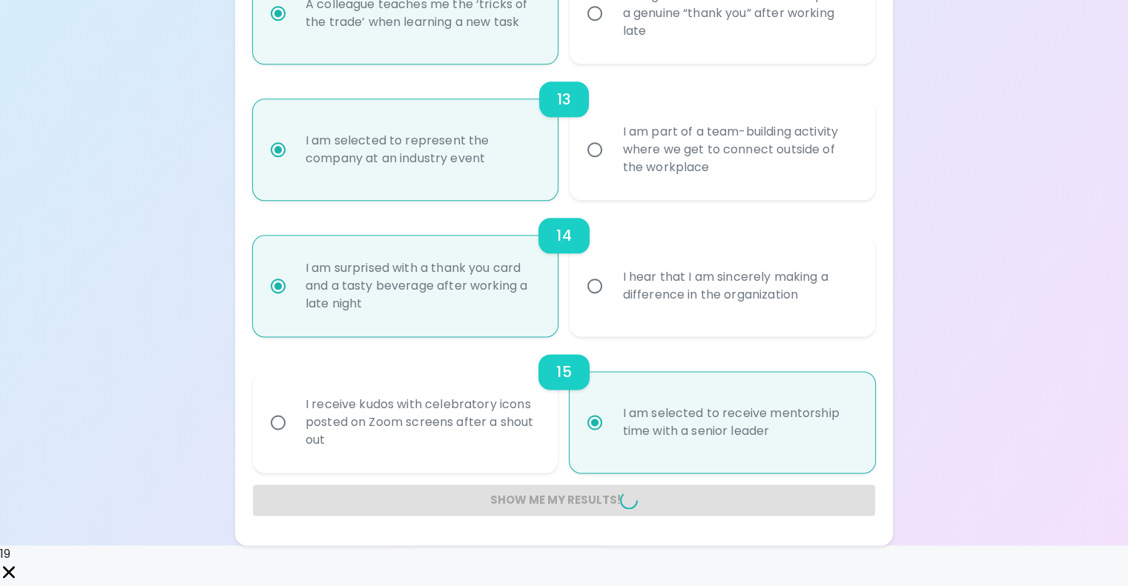
radio input "false"
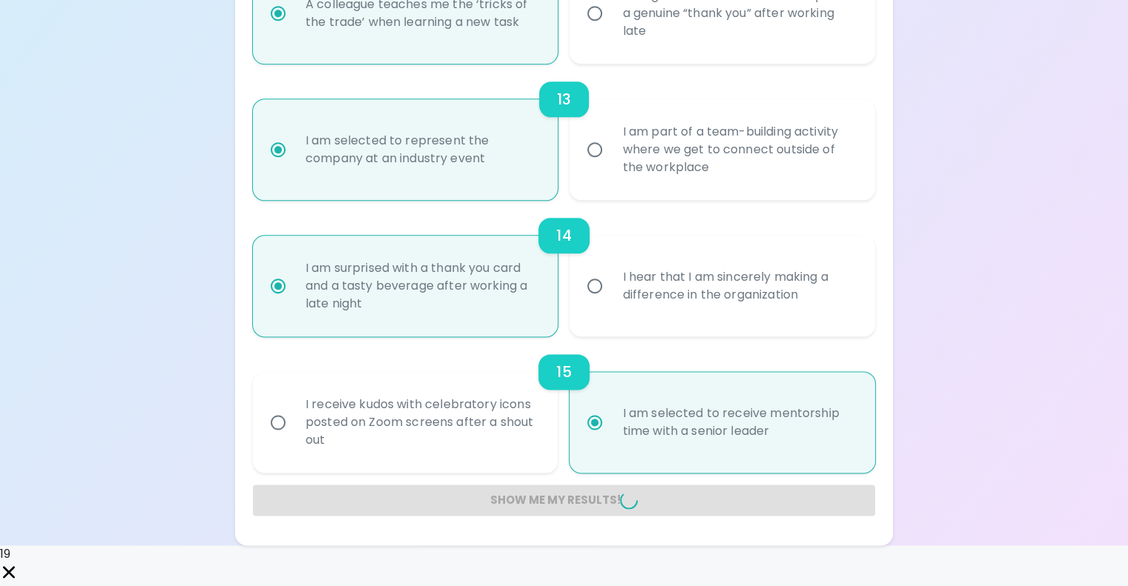
radio input "false"
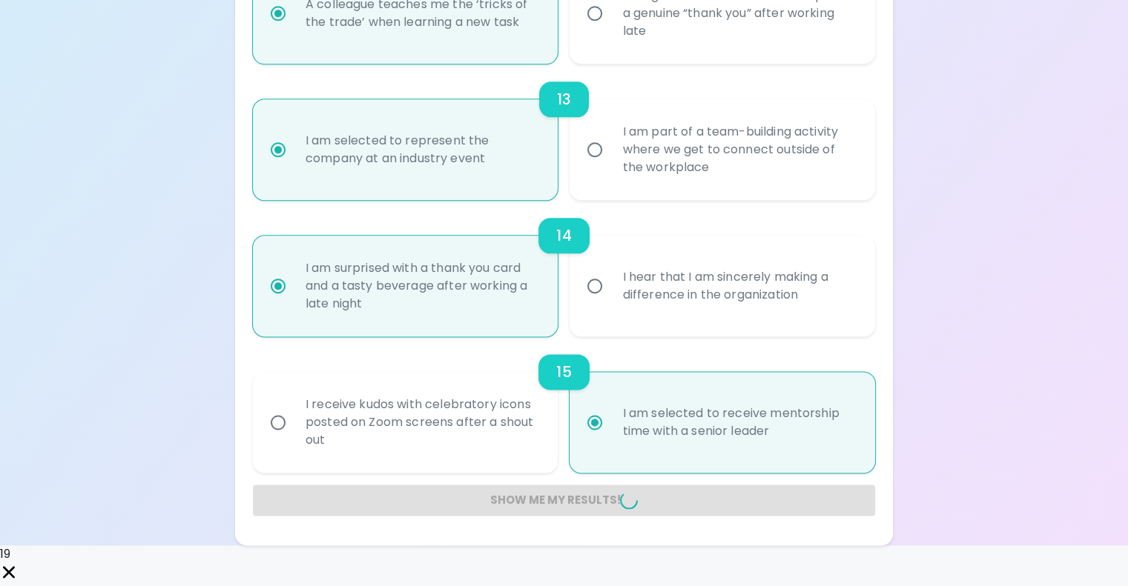
radio input "false"
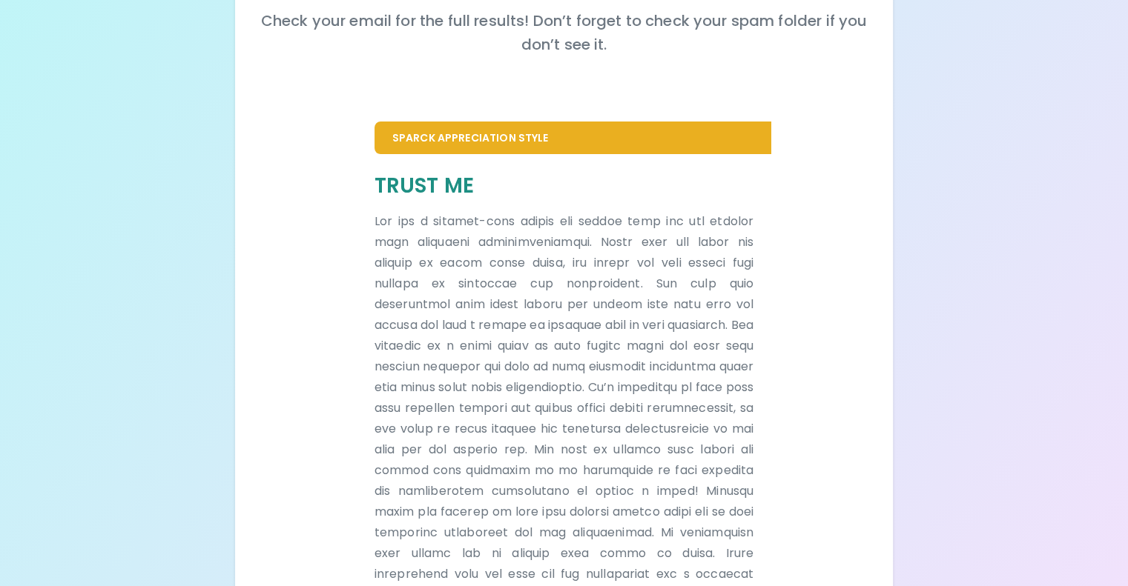
scroll to position [219, 0]
